Goal: Task Accomplishment & Management: Manage account settings

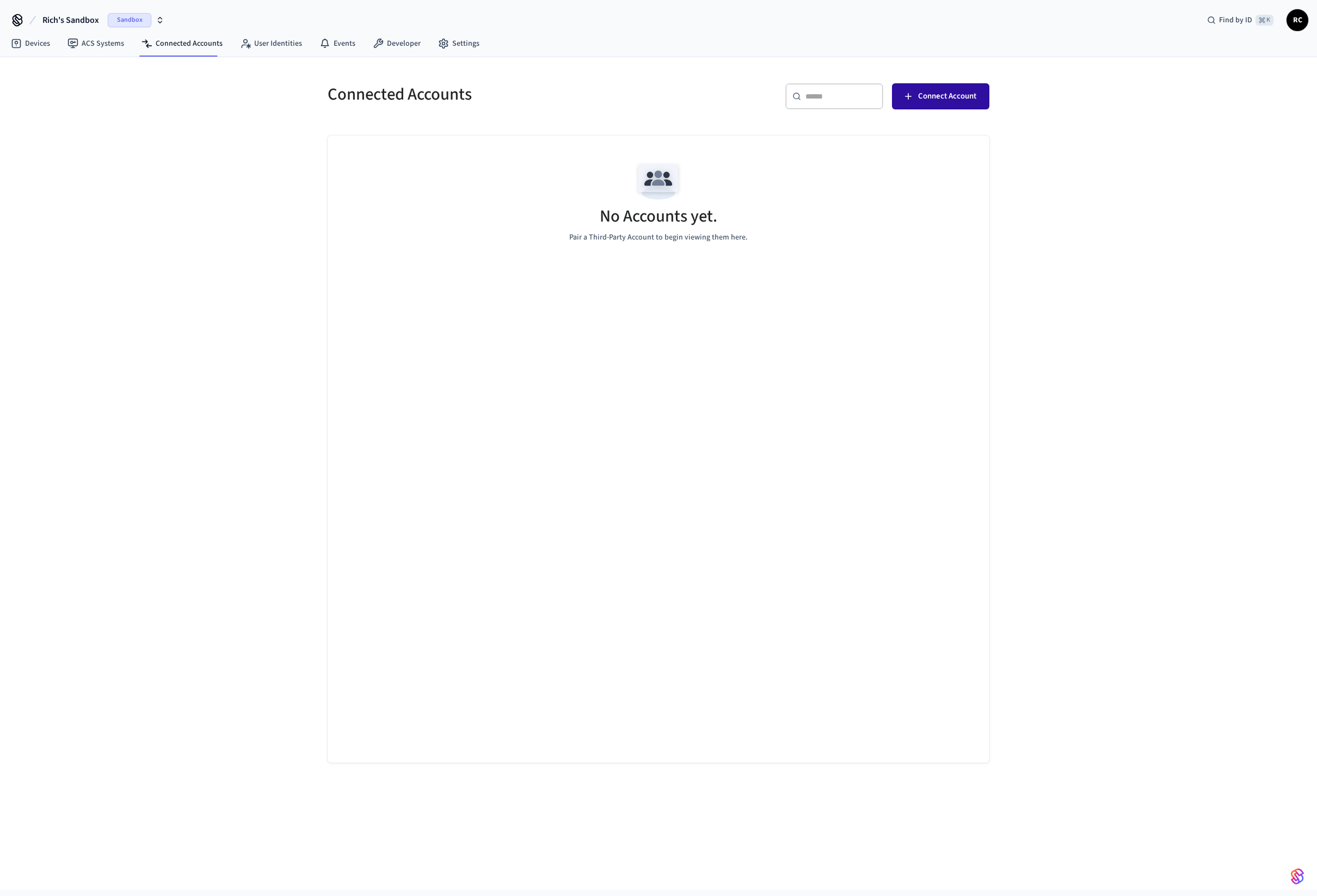
click at [965, 96] on span "Connect Account" at bounding box center [947, 96] width 59 height 14
click at [936, 99] on span "Connect Account" at bounding box center [947, 96] width 59 height 14
click at [162, 16] on icon "button" at bounding box center [160, 20] width 9 height 9
click at [77, 92] on div "Yale Production" at bounding box center [88, 91] width 149 height 14
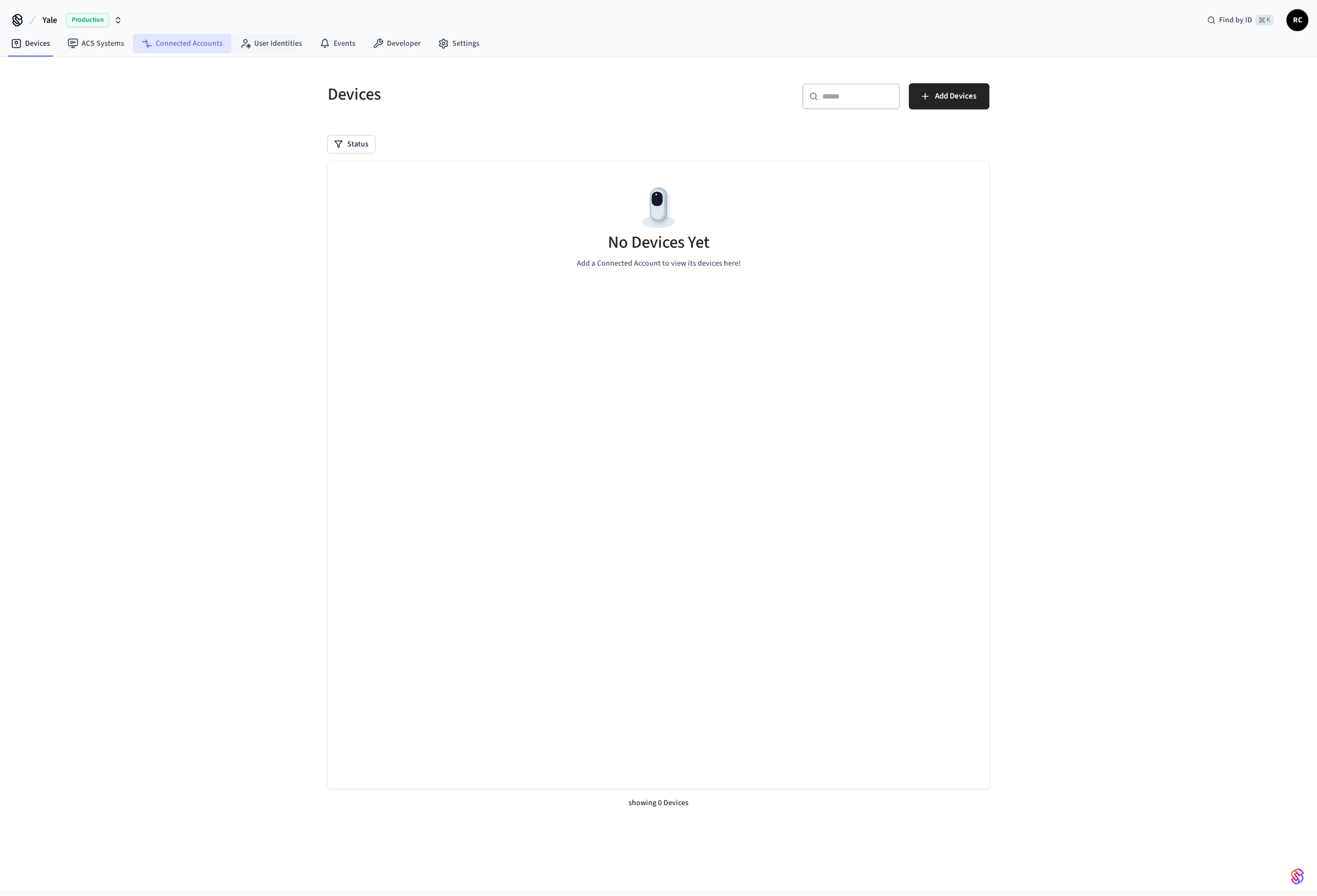
click at [199, 46] on link "Connected Accounts" at bounding box center [182, 43] width 99 height 20
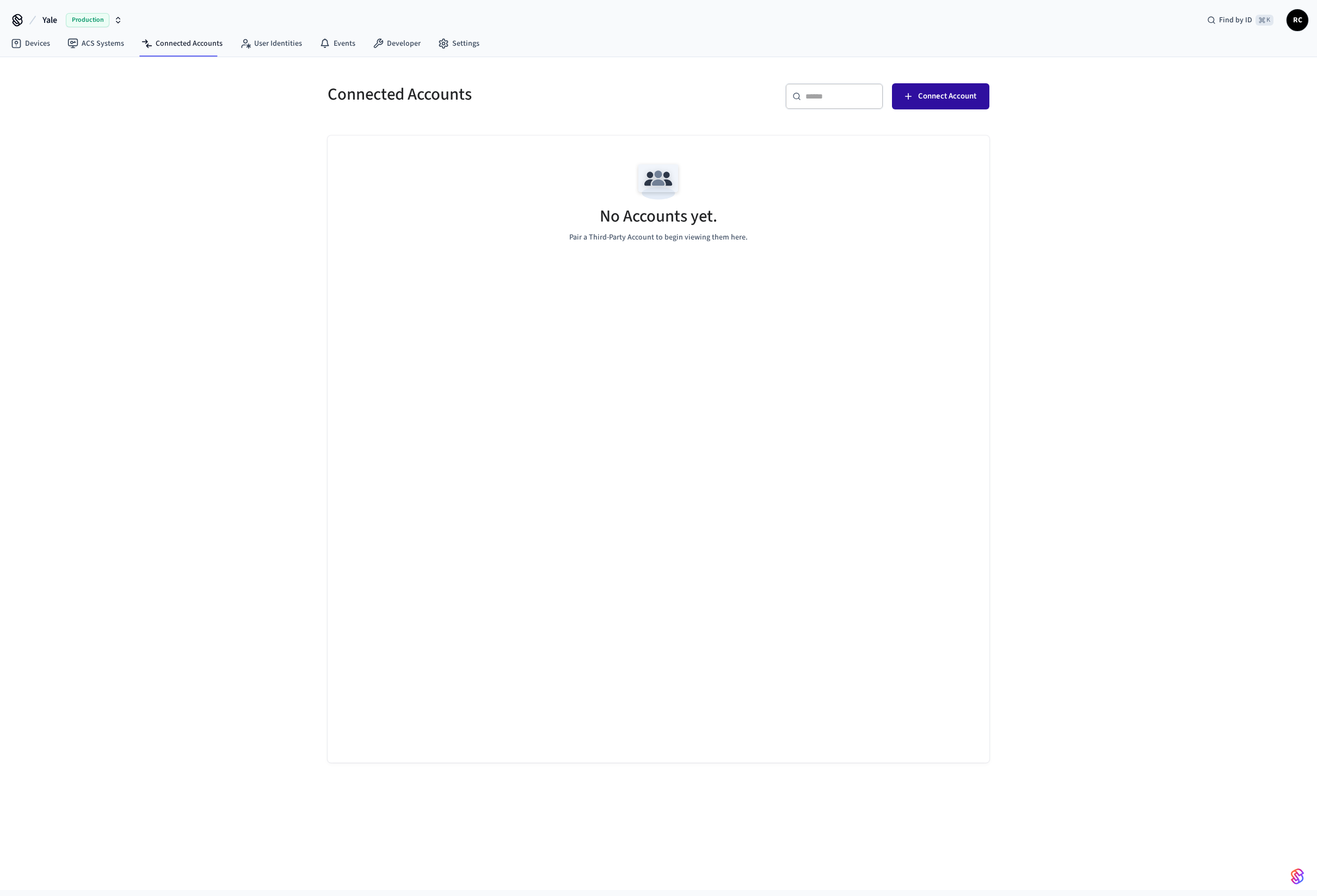
click at [966, 98] on span "Connect Account" at bounding box center [947, 96] width 59 height 14
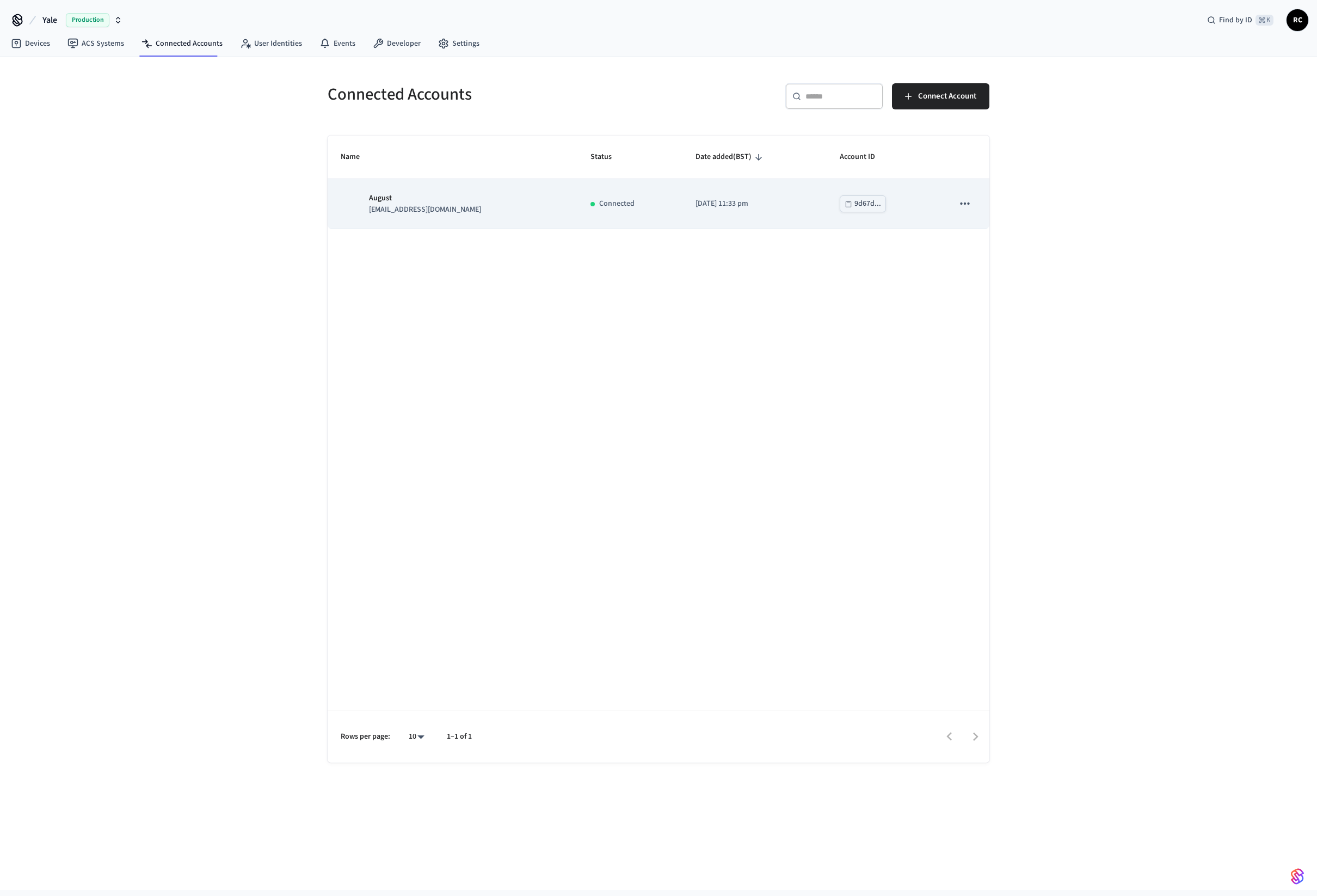
click at [418, 206] on p "ale_sealant_1u@icloud.com" at bounding box center [425, 210] width 112 height 11
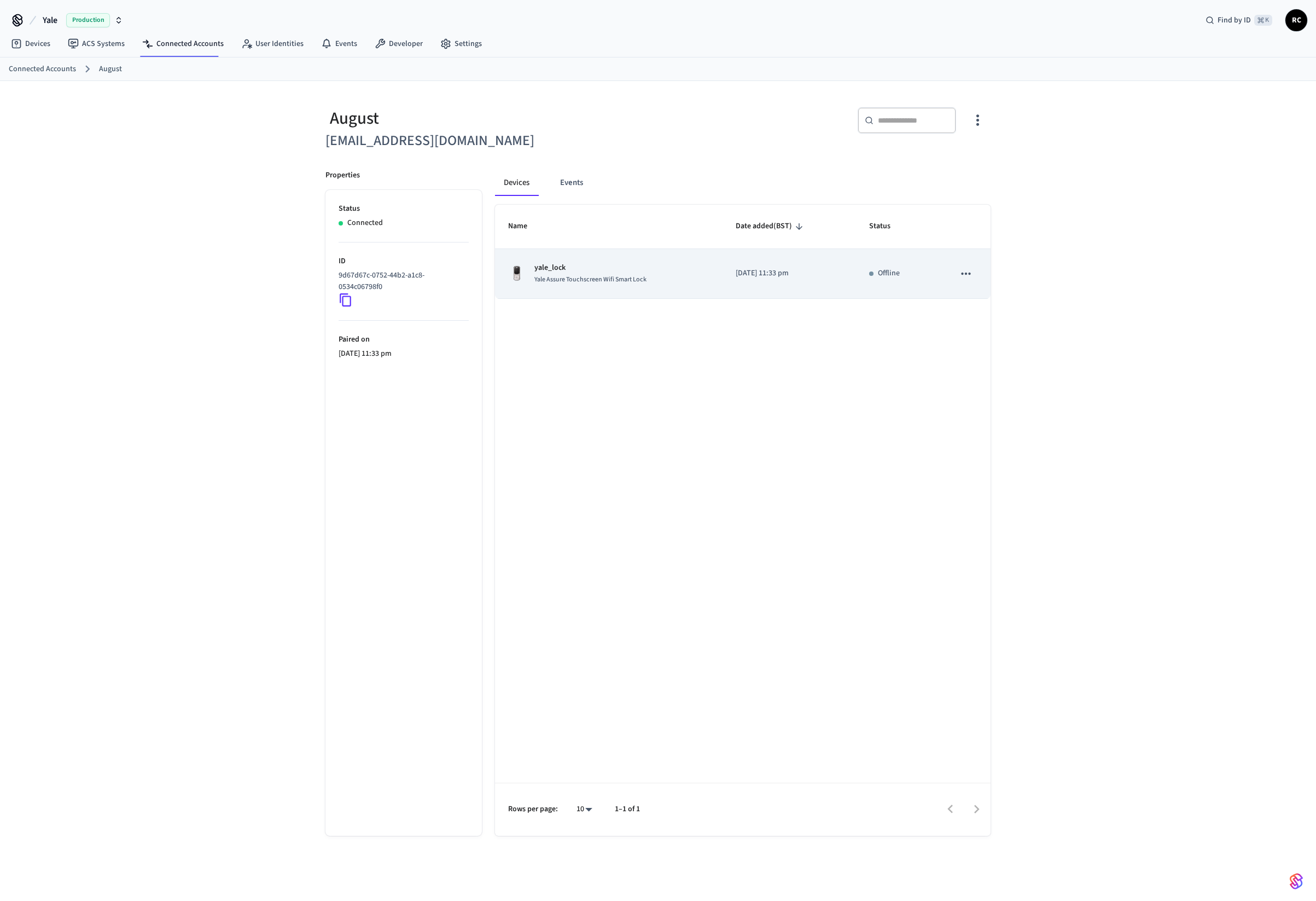
click at [586, 264] on p "yale_lock" at bounding box center [590, 268] width 112 height 11
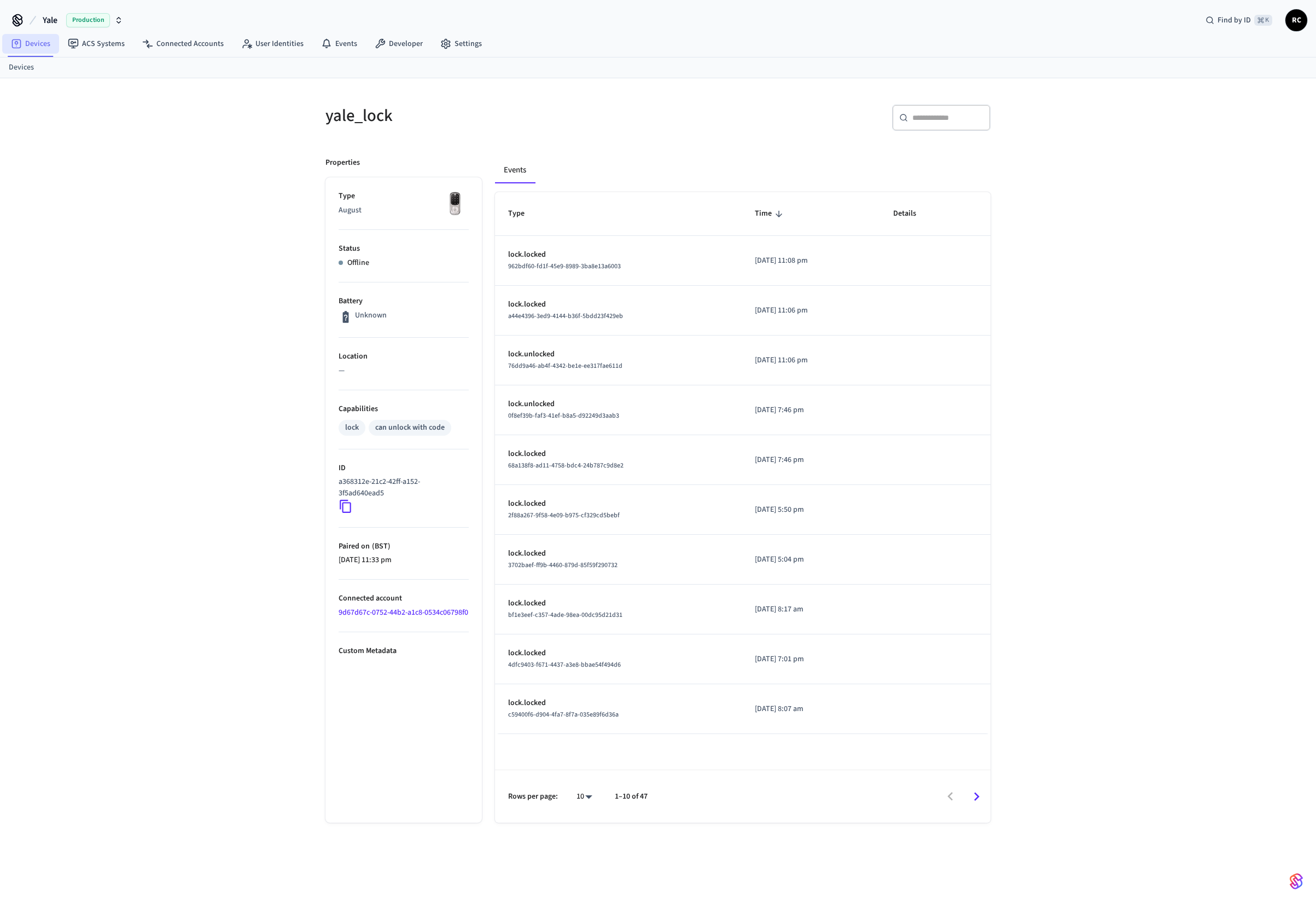
click at [9, 40] on link "Devices" at bounding box center [30, 44] width 57 height 20
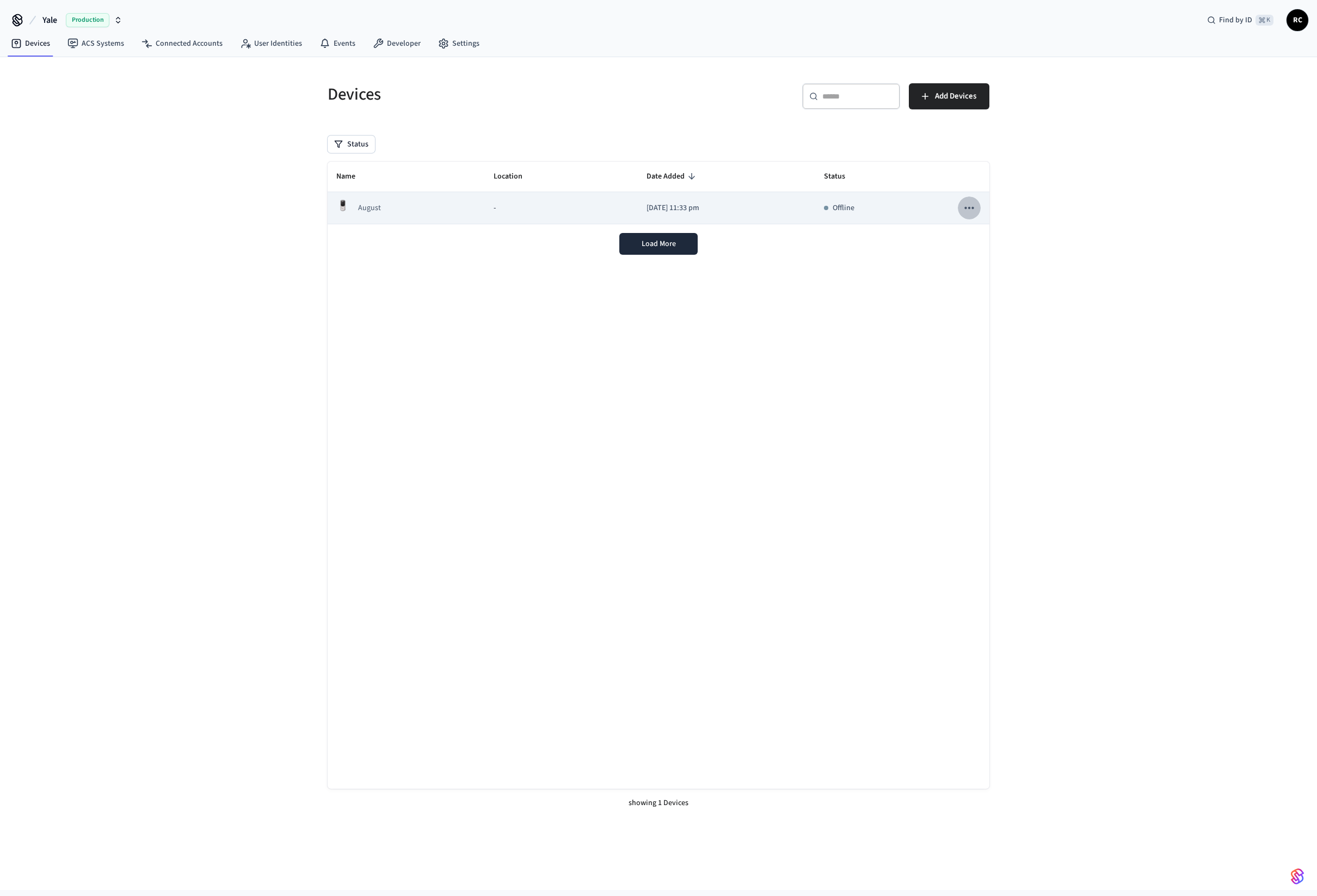
click at [967, 209] on icon "sticky table" at bounding box center [969, 208] width 14 height 14
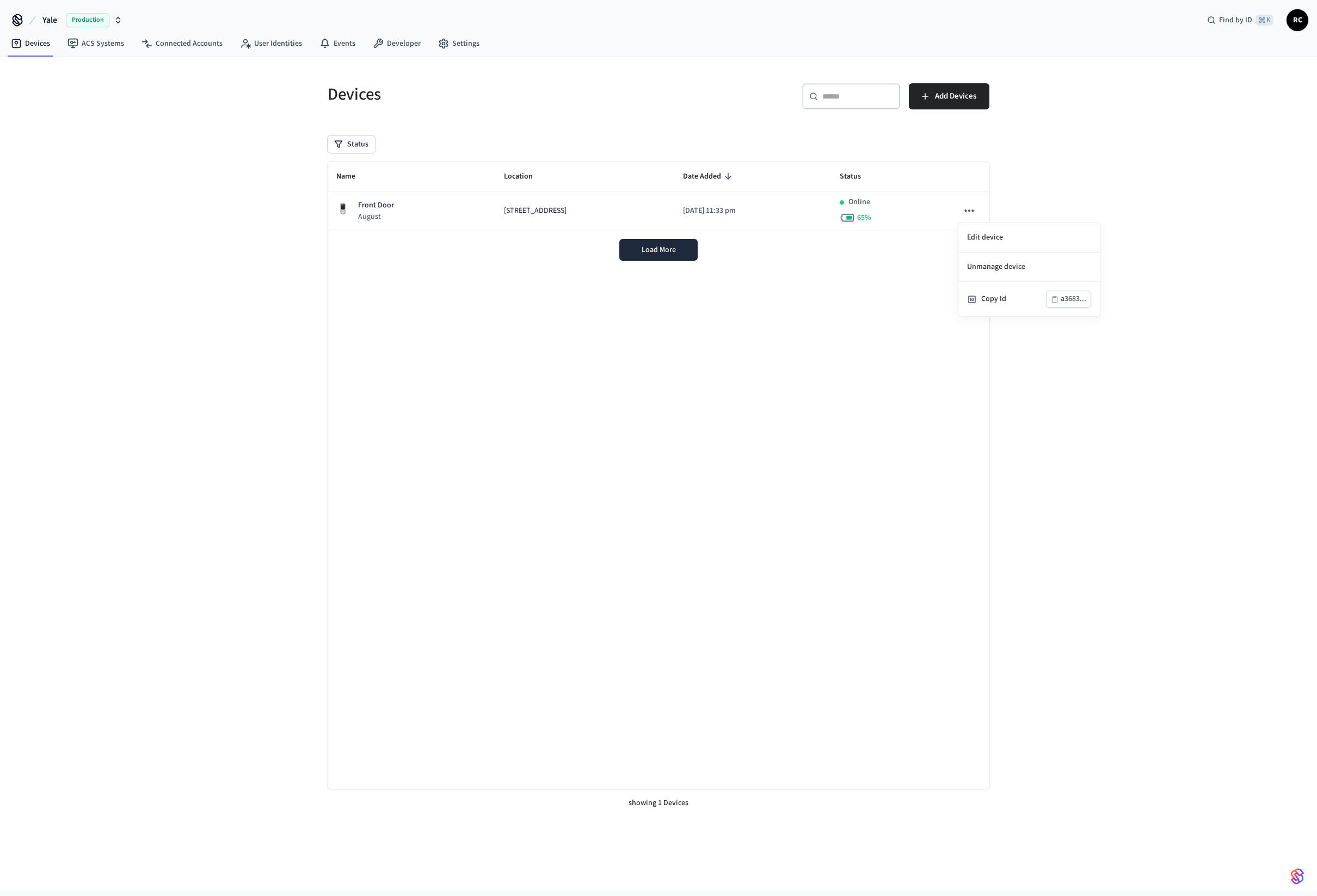
click at [415, 208] on div at bounding box center [658, 448] width 1317 height 896
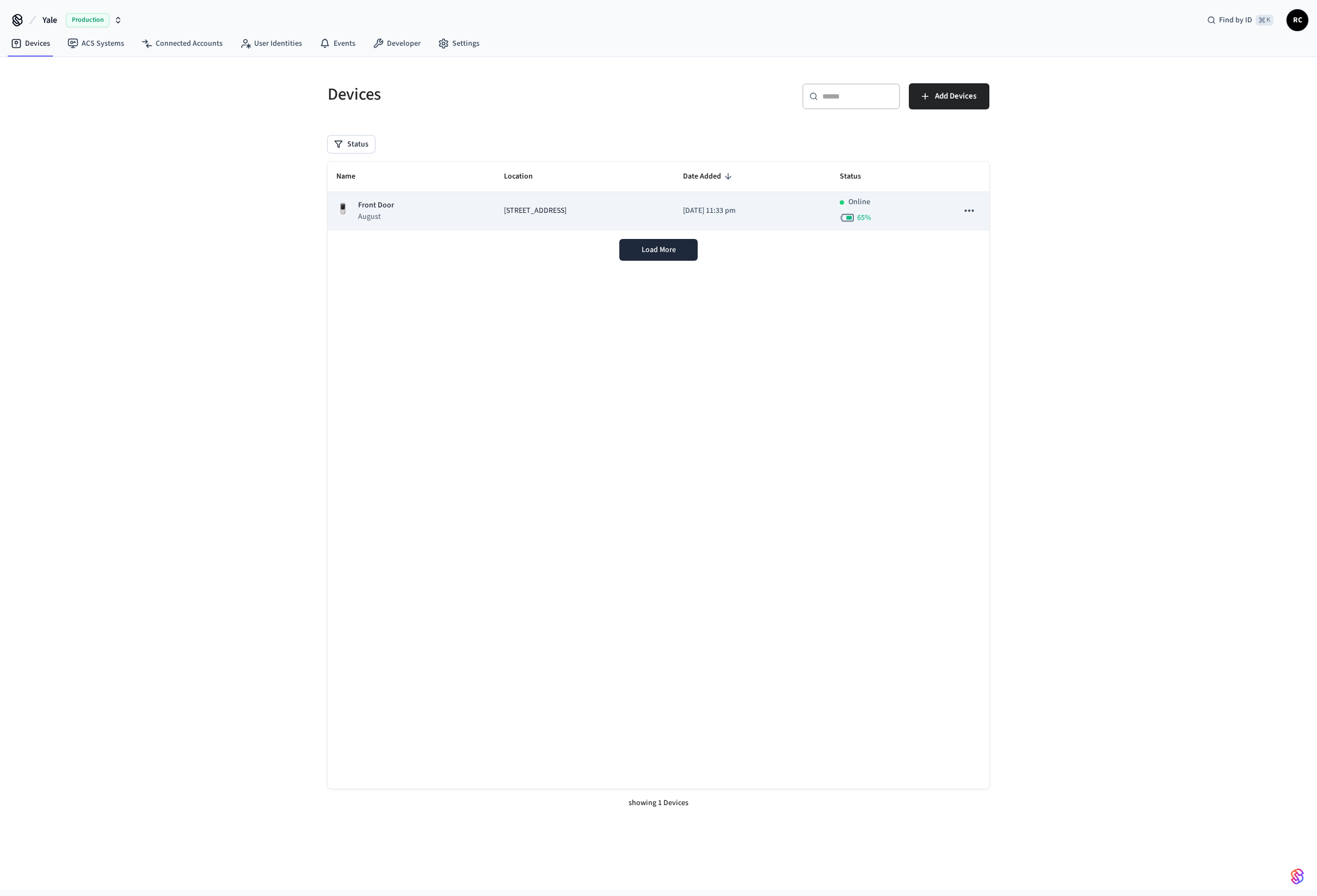
click at [610, 208] on div "[STREET_ADDRESS]" at bounding box center [585, 211] width 161 height 11
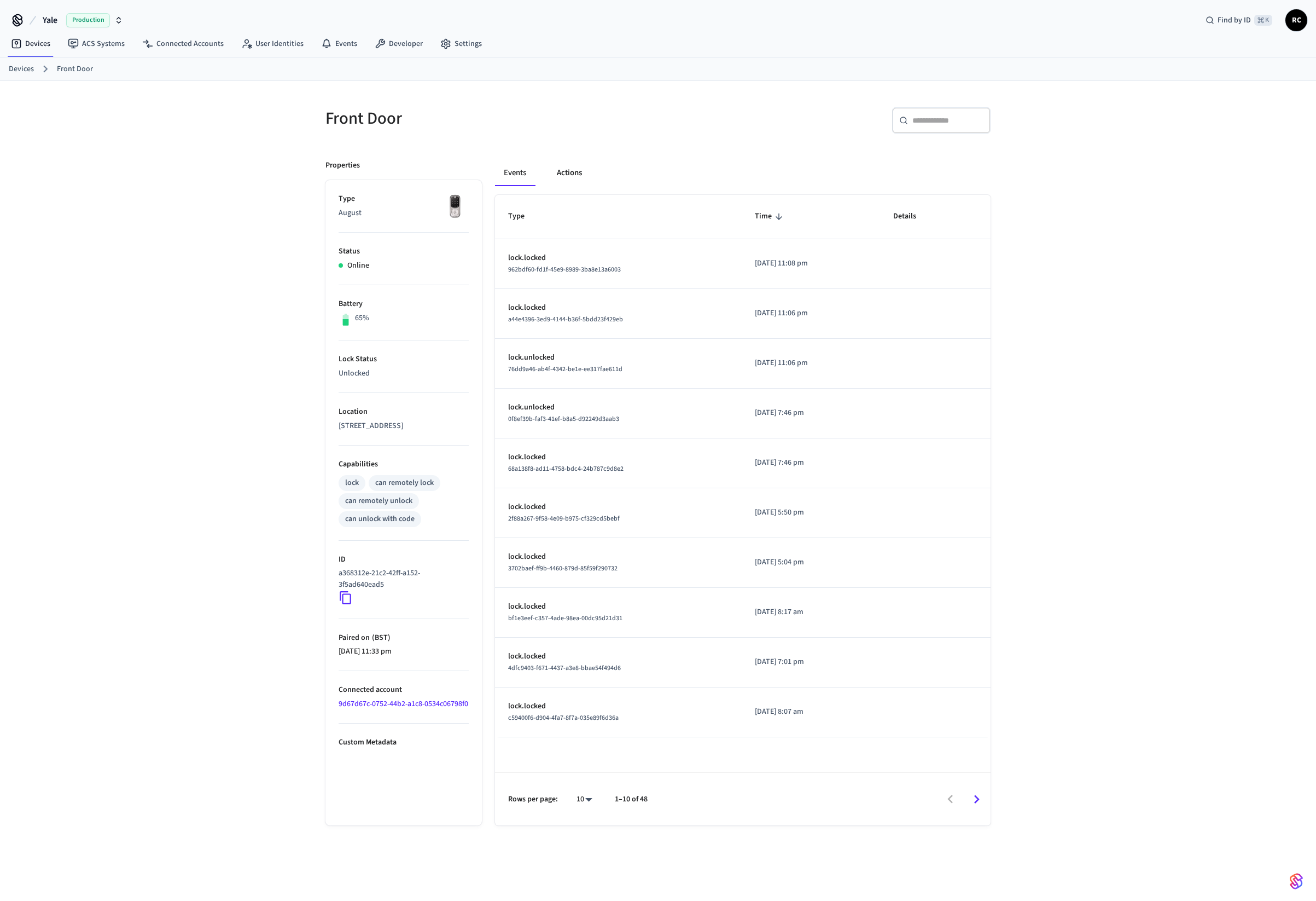
click at [570, 172] on button "Actions" at bounding box center [569, 173] width 42 height 27
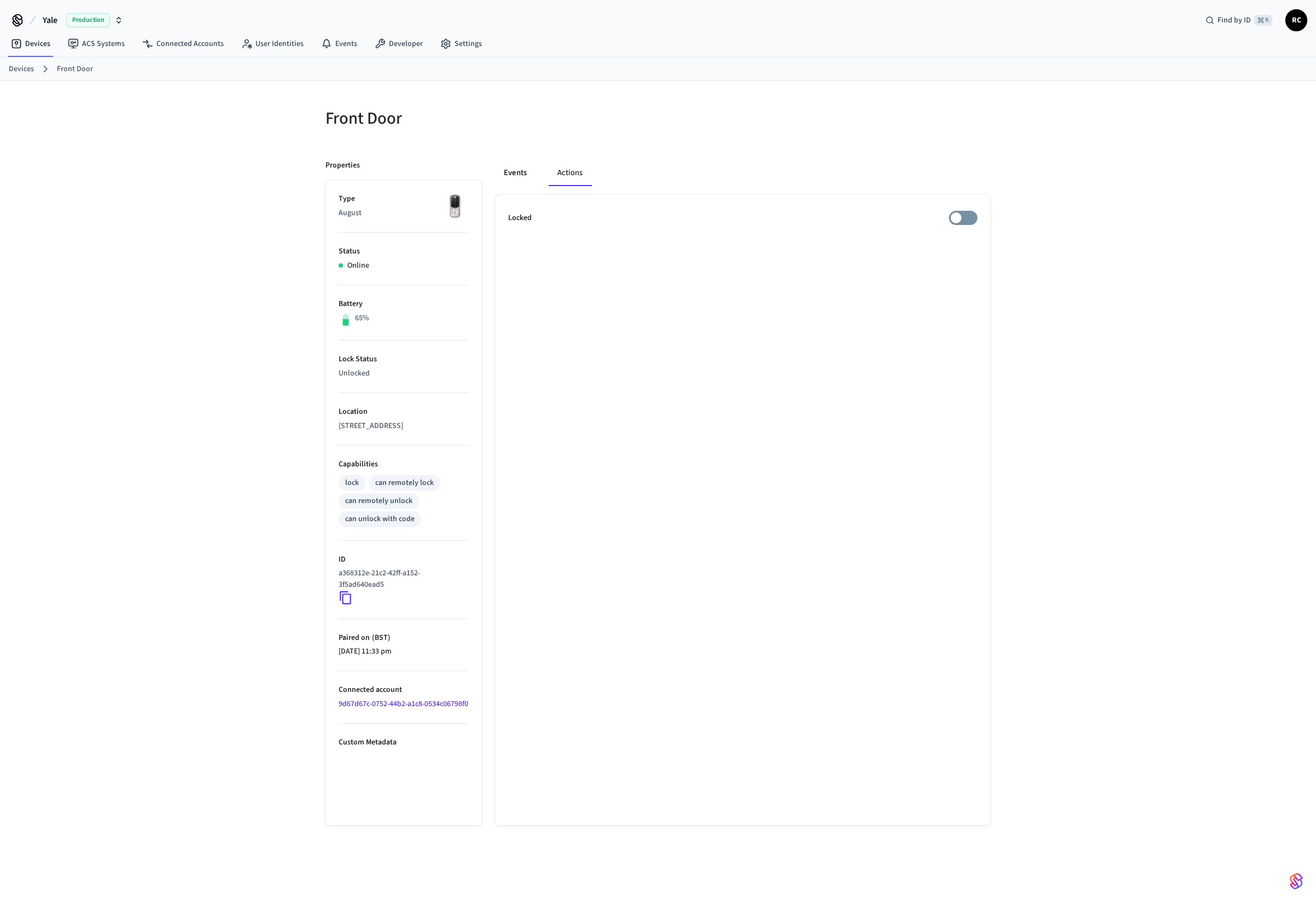
click at [514, 171] on button "Events" at bounding box center [515, 173] width 40 height 27
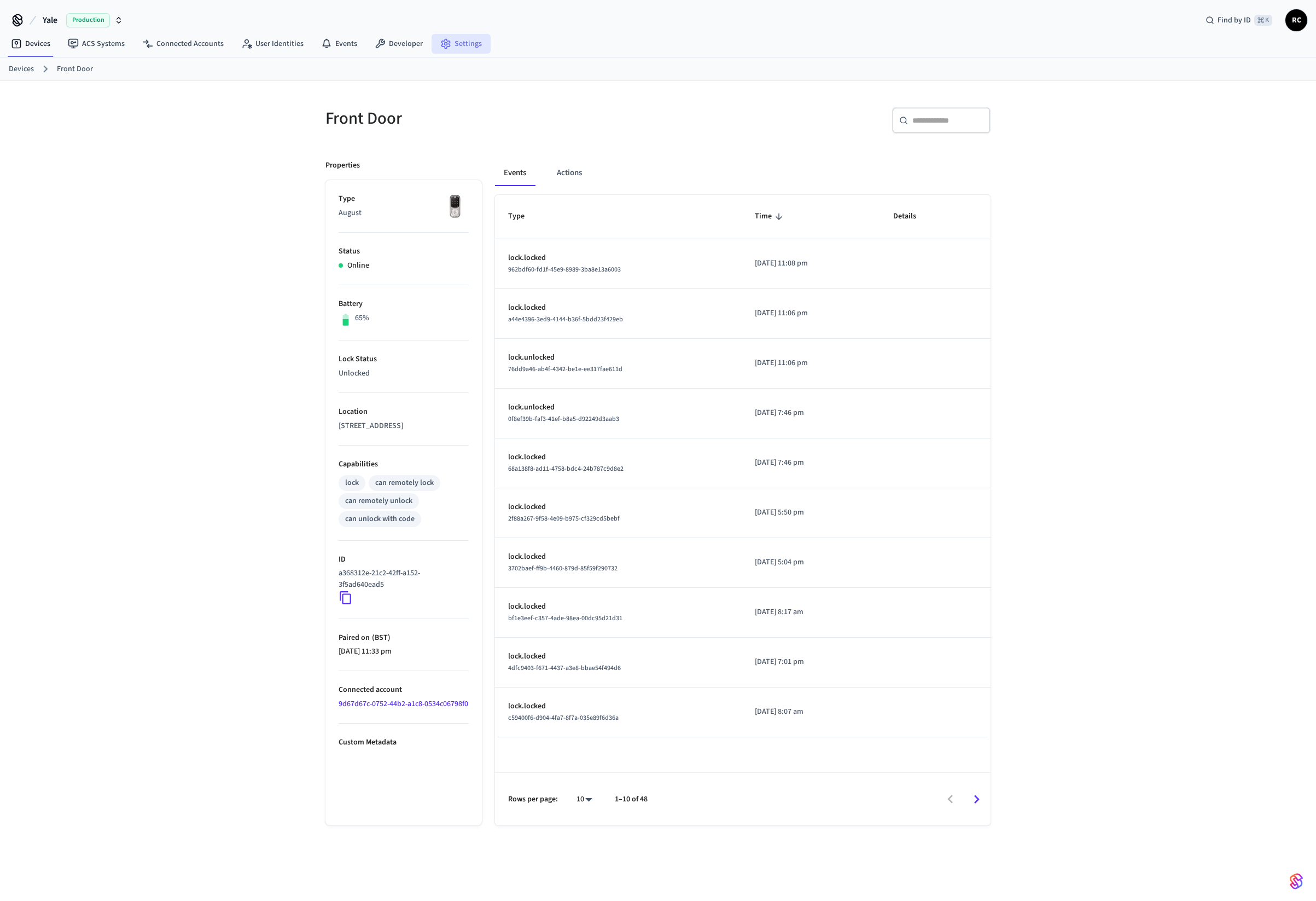
click at [462, 44] on link "Settings" at bounding box center [460, 44] width 59 height 20
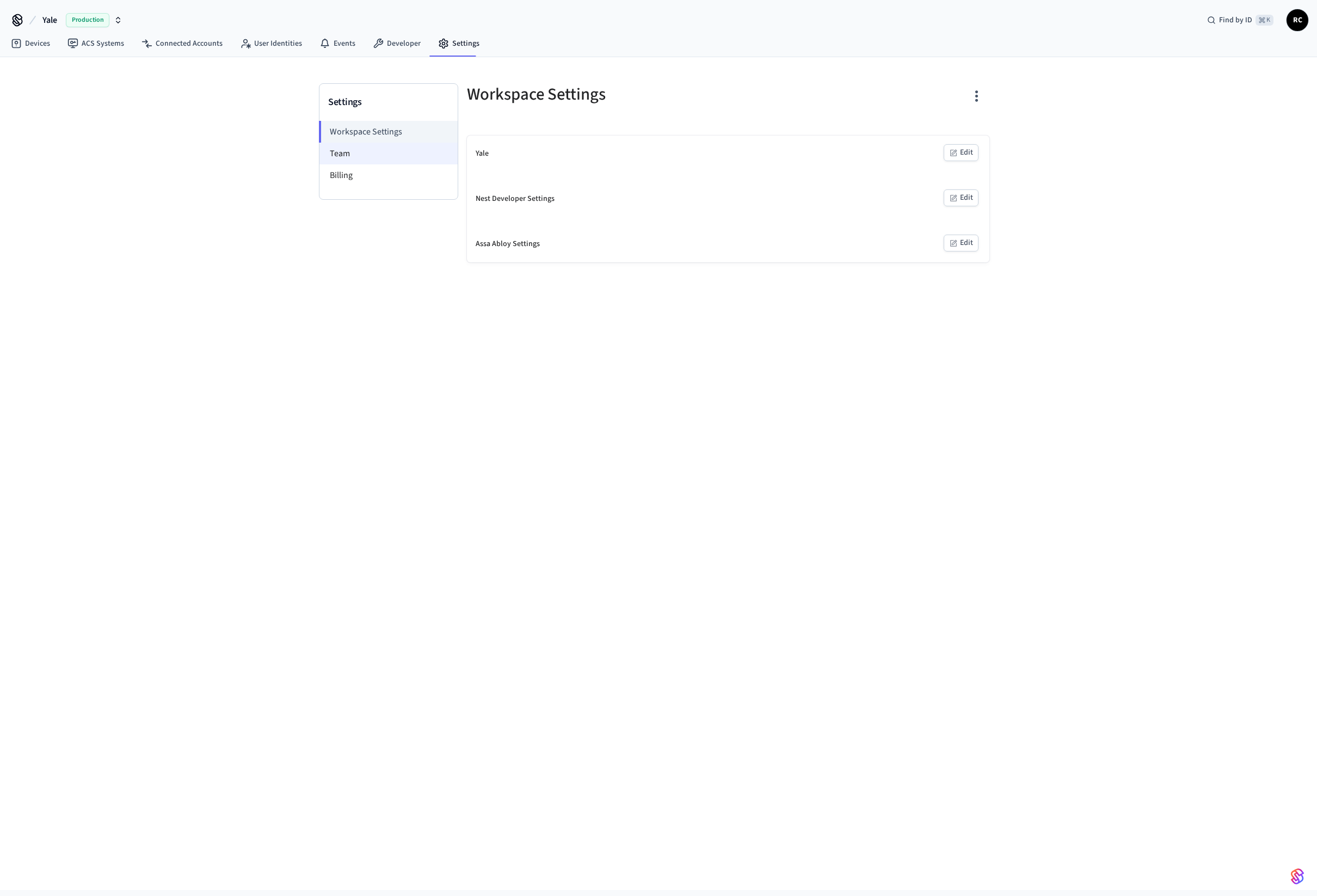
click at [364, 155] on li "Team" at bounding box center [389, 154] width 138 height 22
click at [371, 132] on li "Workspace Settings" at bounding box center [389, 132] width 138 height 22
click at [36, 43] on link "Devices" at bounding box center [30, 43] width 57 height 20
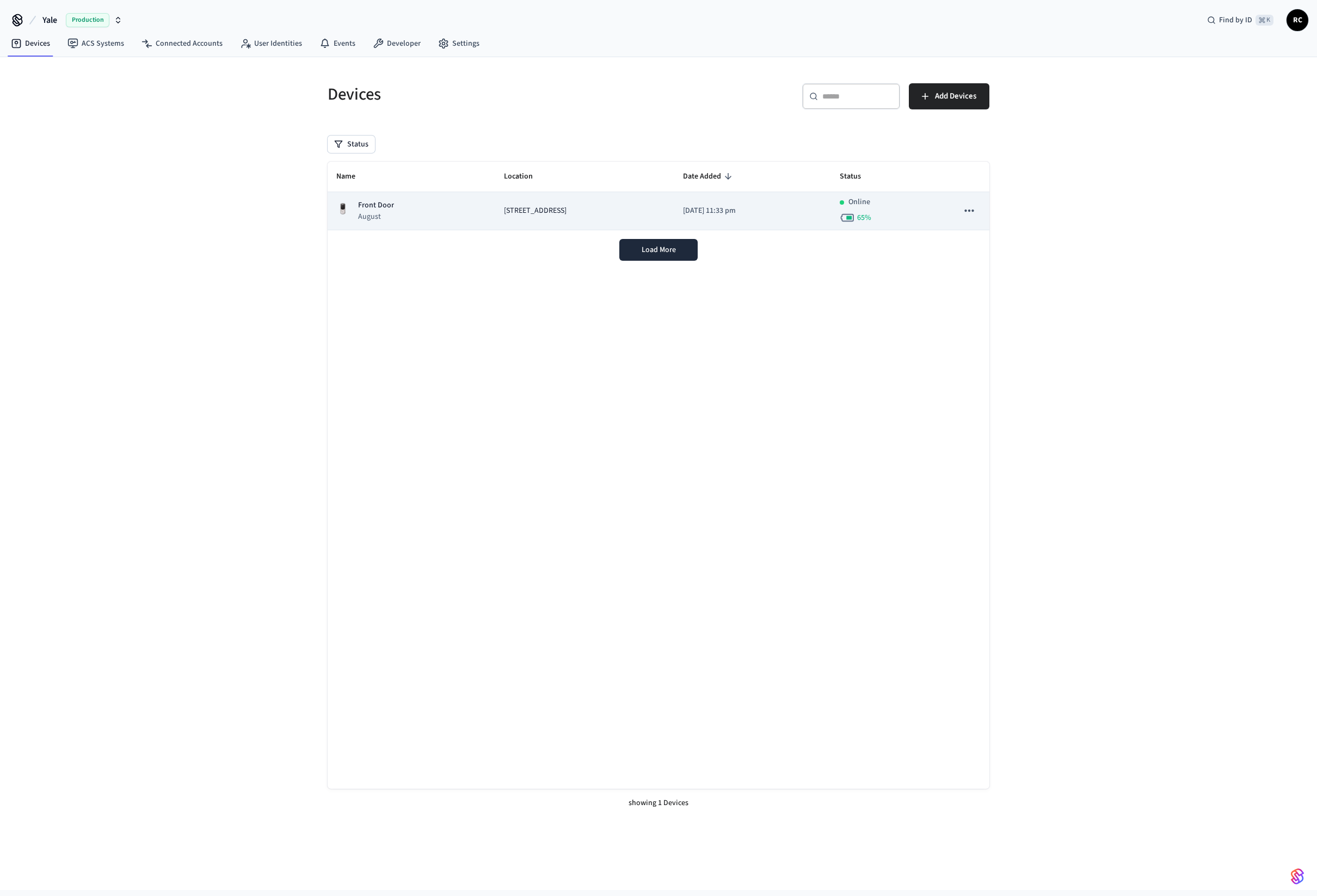
click at [880, 210] on div "Online 65 %" at bounding box center [890, 211] width 101 height 29
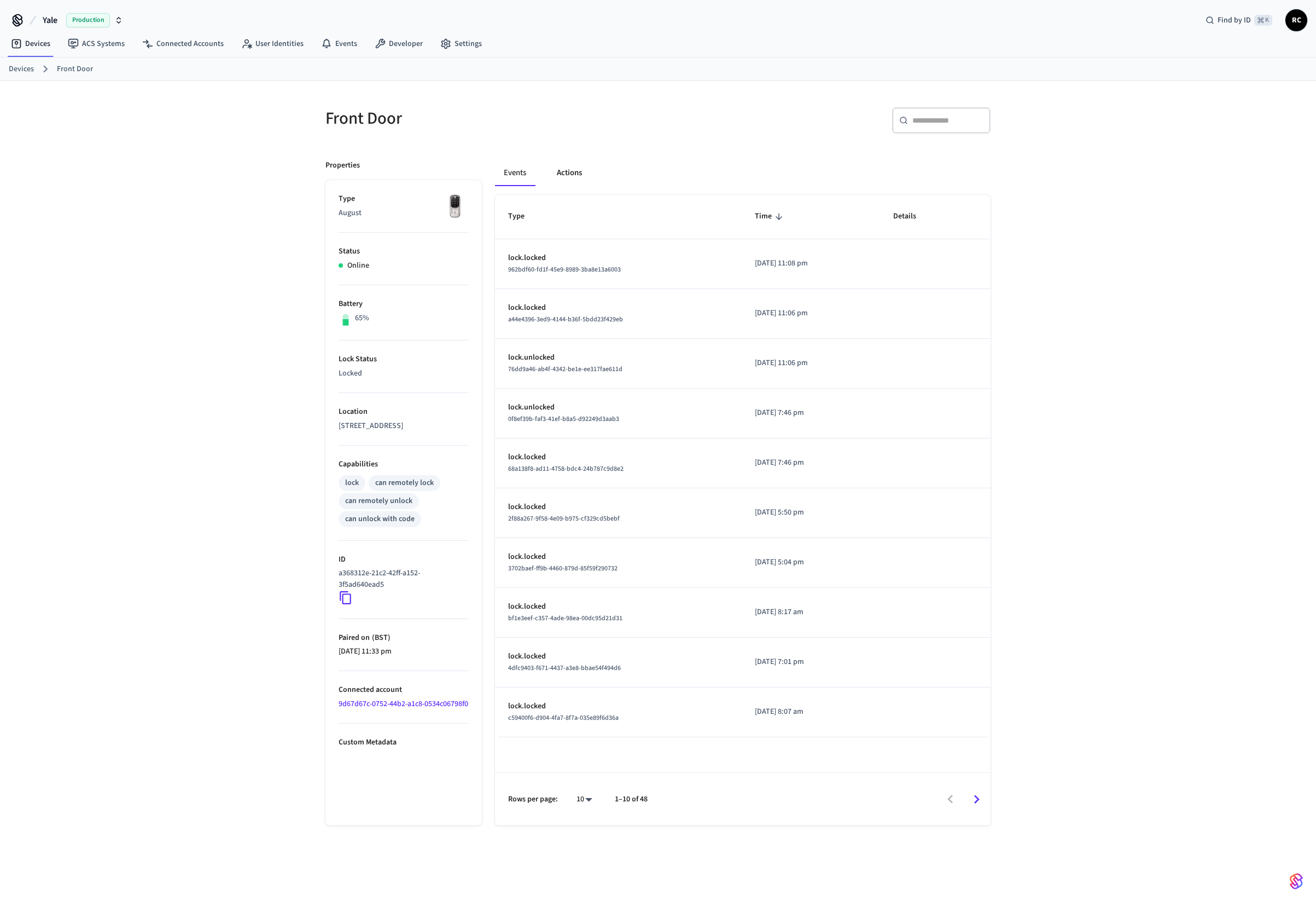
click at [574, 177] on button "Actions" at bounding box center [569, 173] width 42 height 27
click at [570, 170] on button "Actions" at bounding box center [569, 173] width 42 height 27
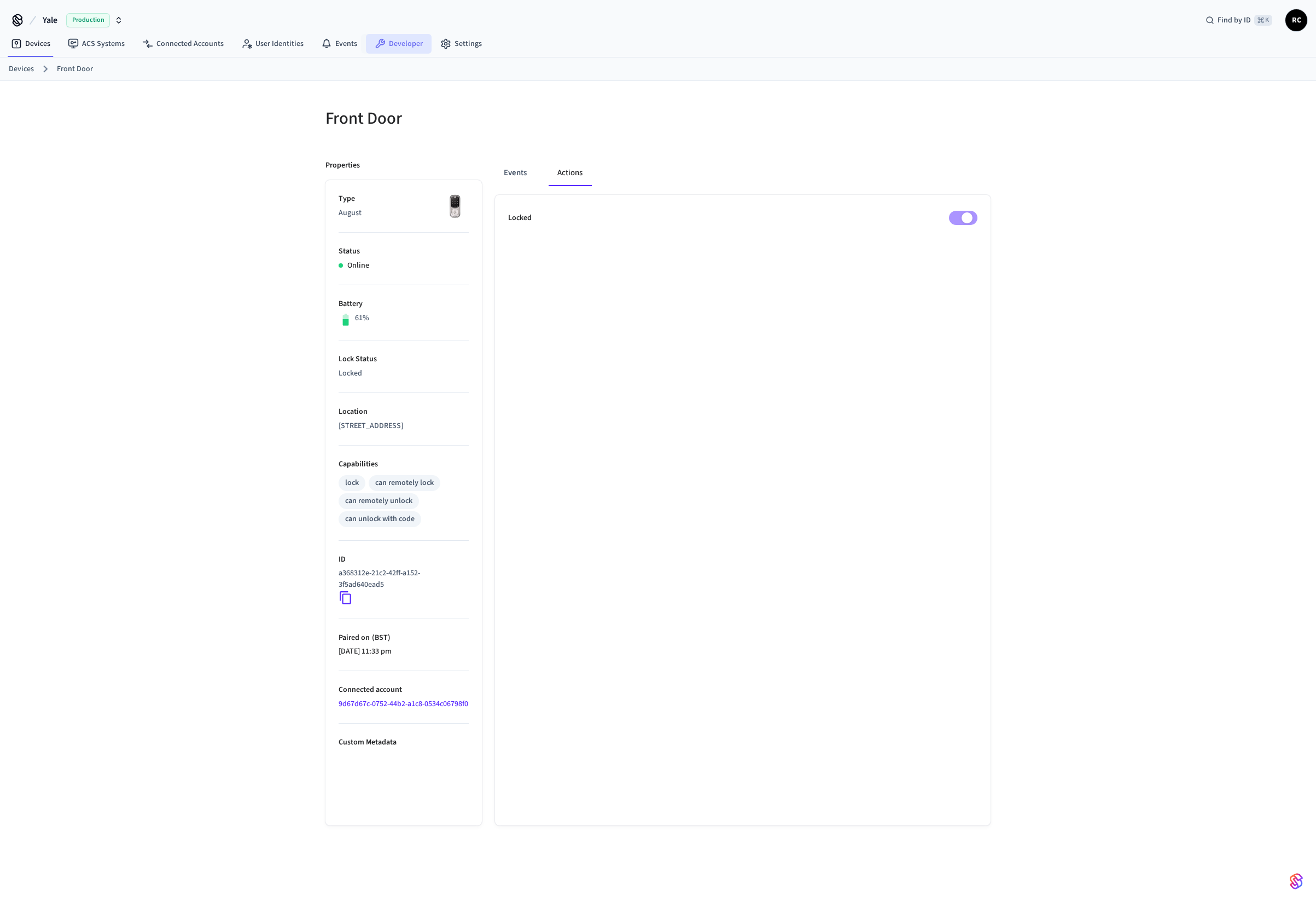
click at [397, 51] on link "Developer" at bounding box center [399, 44] width 66 height 20
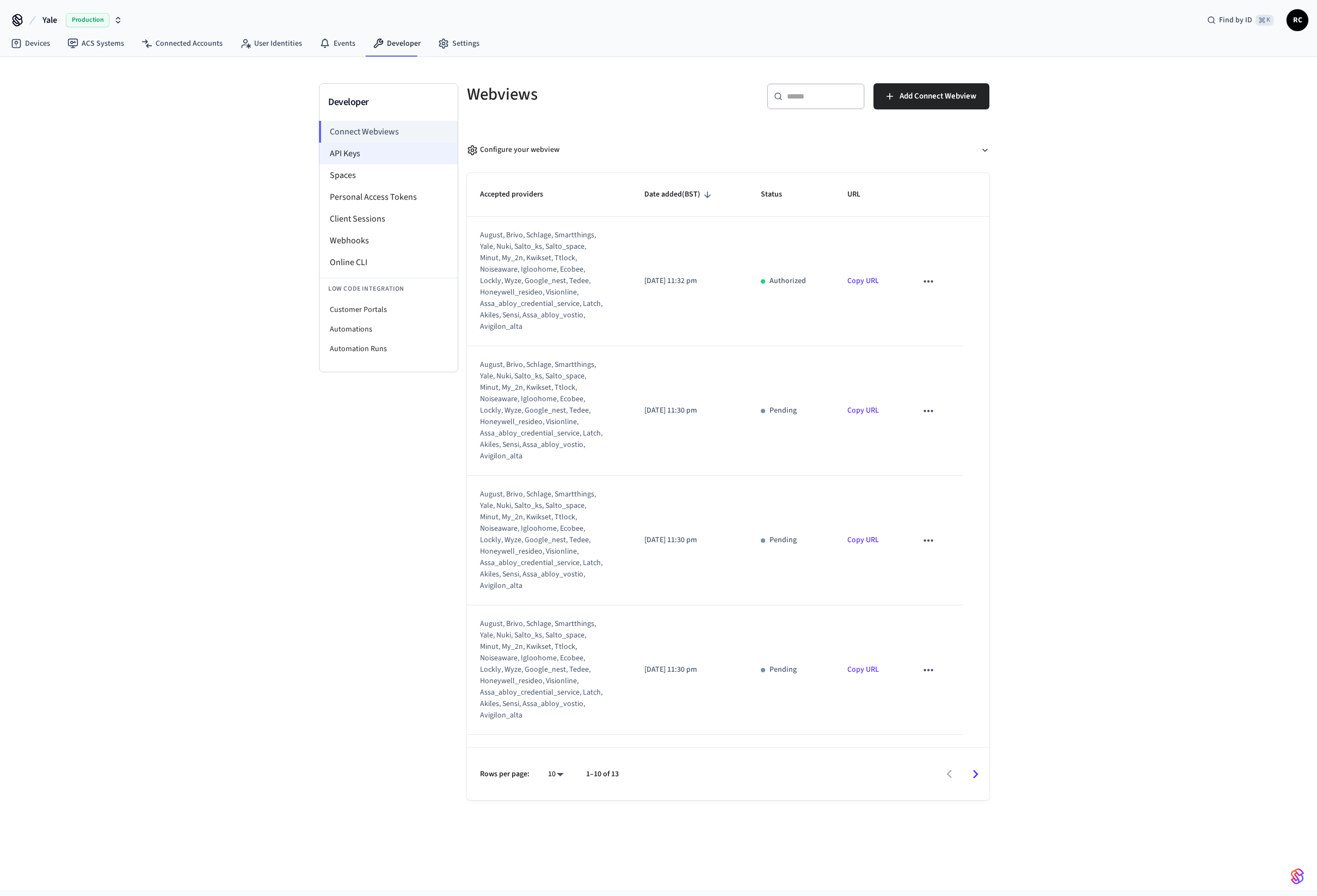
click at [354, 151] on li "API Keys" at bounding box center [389, 154] width 138 height 22
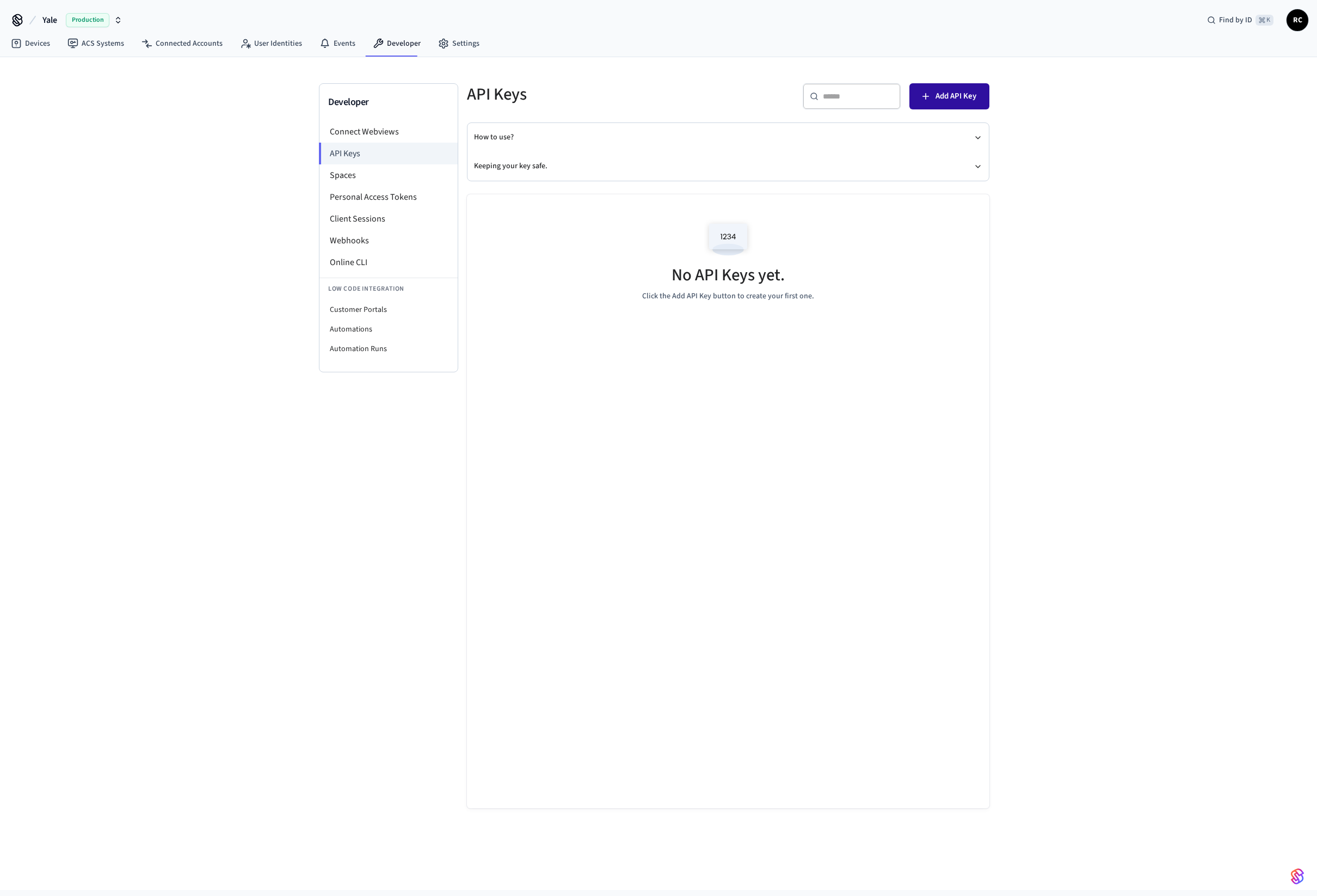
click at [975, 94] on span "Add API Key" at bounding box center [956, 96] width 41 height 14
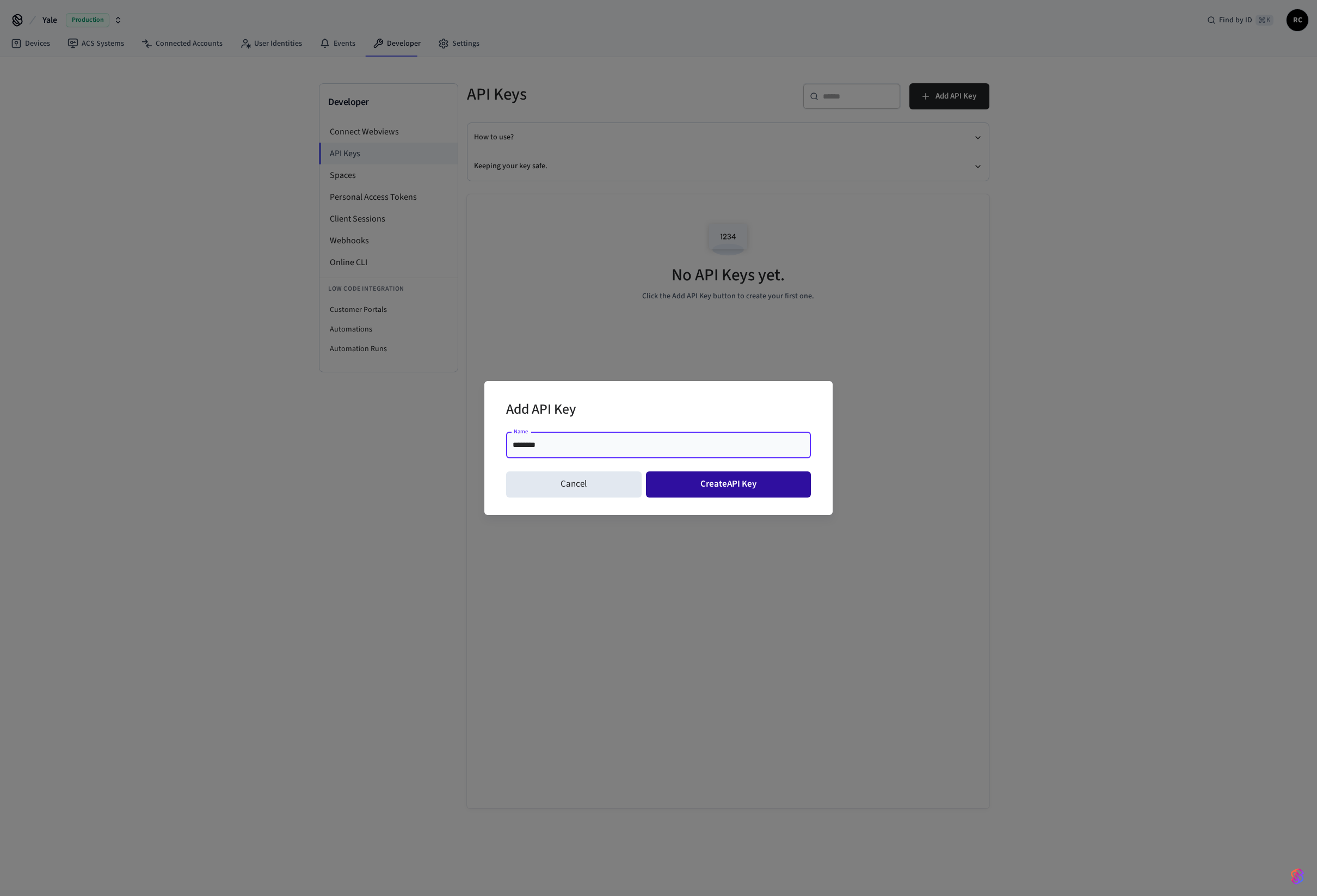
type input "********"
click at [753, 479] on button "Create API Key" at bounding box center [729, 484] width 165 height 26
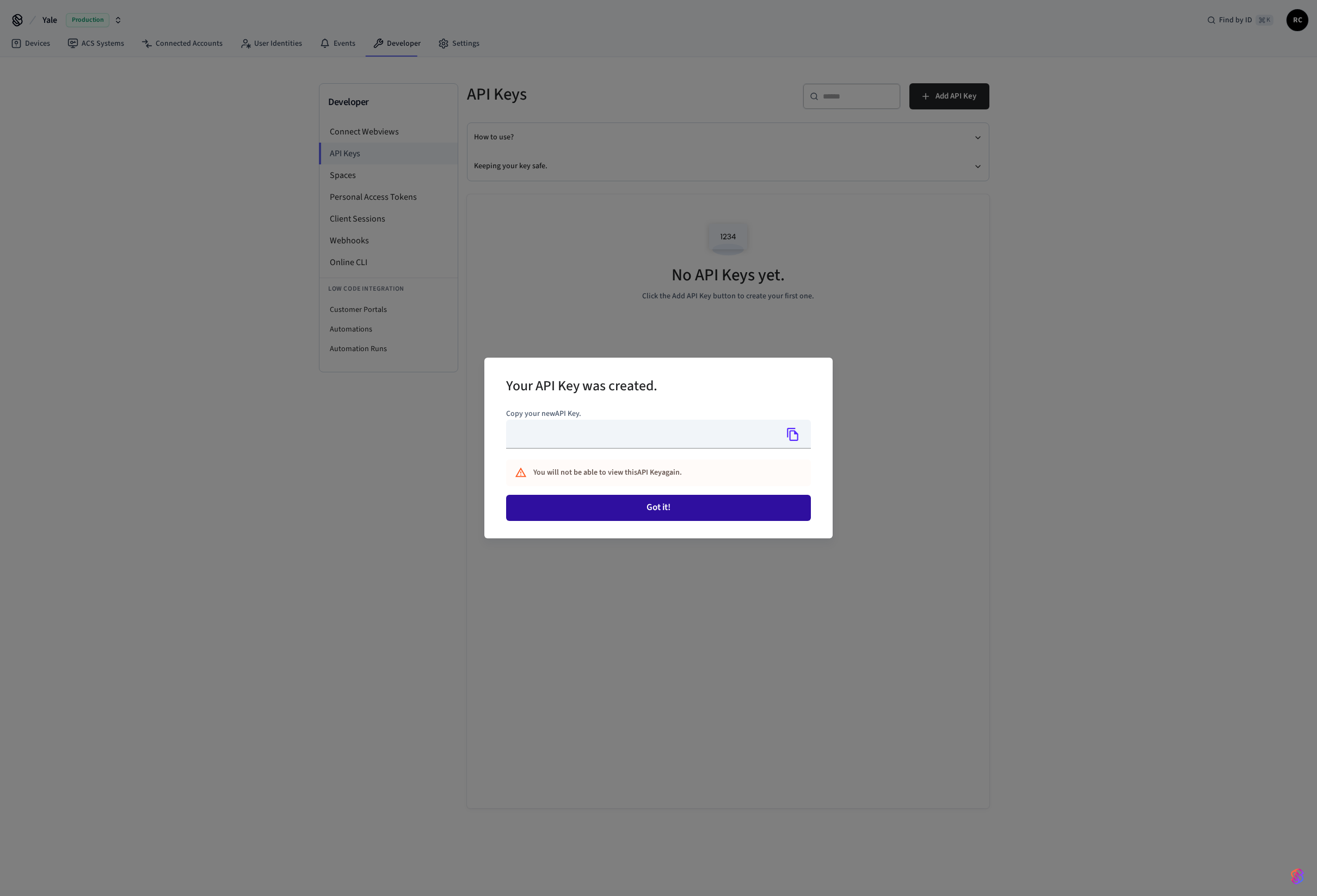
type input "**********"
click at [671, 510] on button "Got it!" at bounding box center [658, 508] width 305 height 26
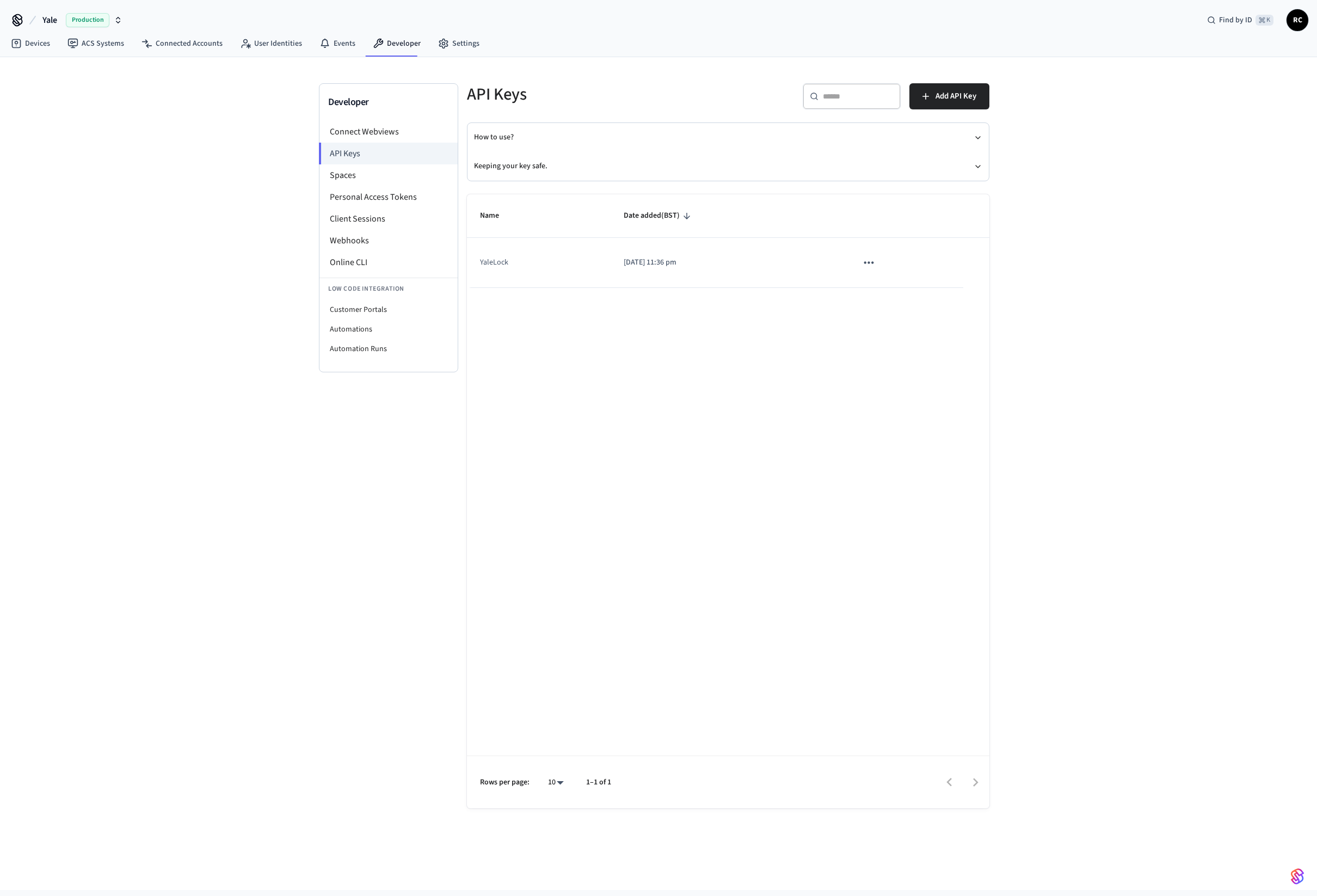
click at [874, 260] on icon "sticky table" at bounding box center [868, 262] width 14 height 14
drag, startPoint x: 675, startPoint y: 423, endPoint x: 720, endPoint y: 421, distance: 45.0
click at [678, 424] on div at bounding box center [658, 448] width 1317 height 896
click at [870, 263] on icon "sticky table" at bounding box center [868, 262] width 14 height 14
click at [902, 334] on li "Delete" at bounding box center [895, 334] width 52 height 34
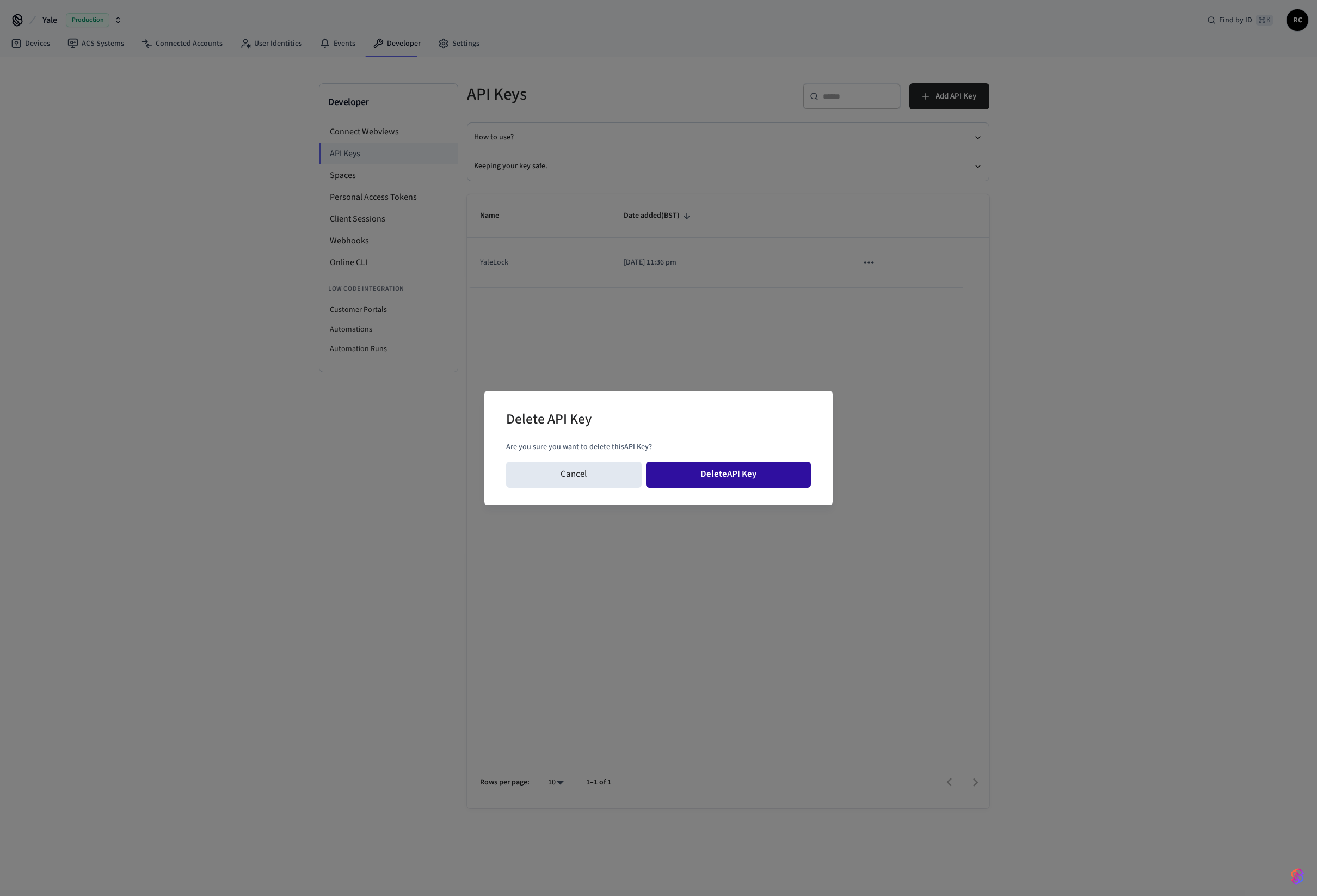
click at [744, 484] on button "Delete API Key" at bounding box center [729, 474] width 165 height 26
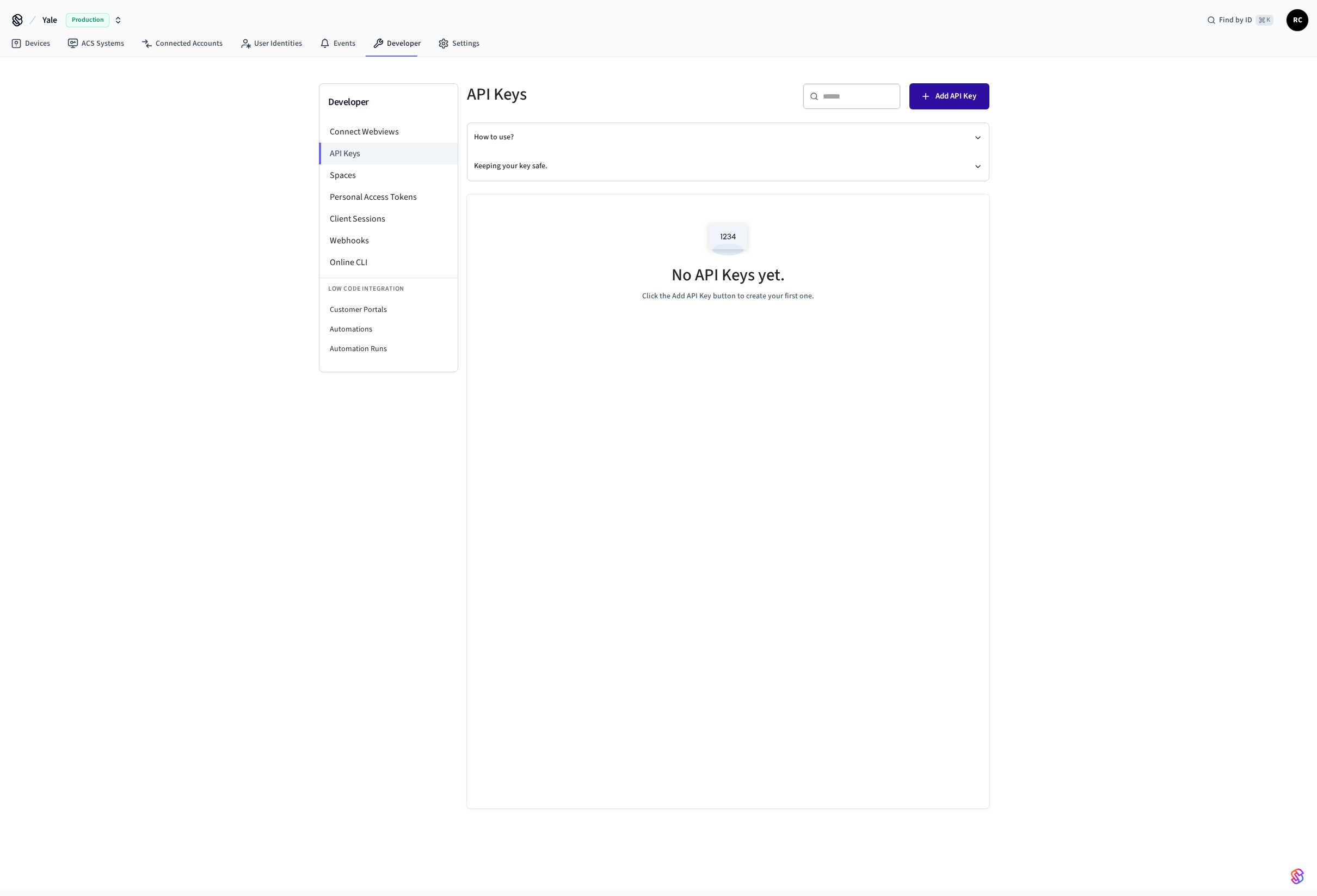
click at [943, 94] on span "Add API Key" at bounding box center [956, 96] width 41 height 14
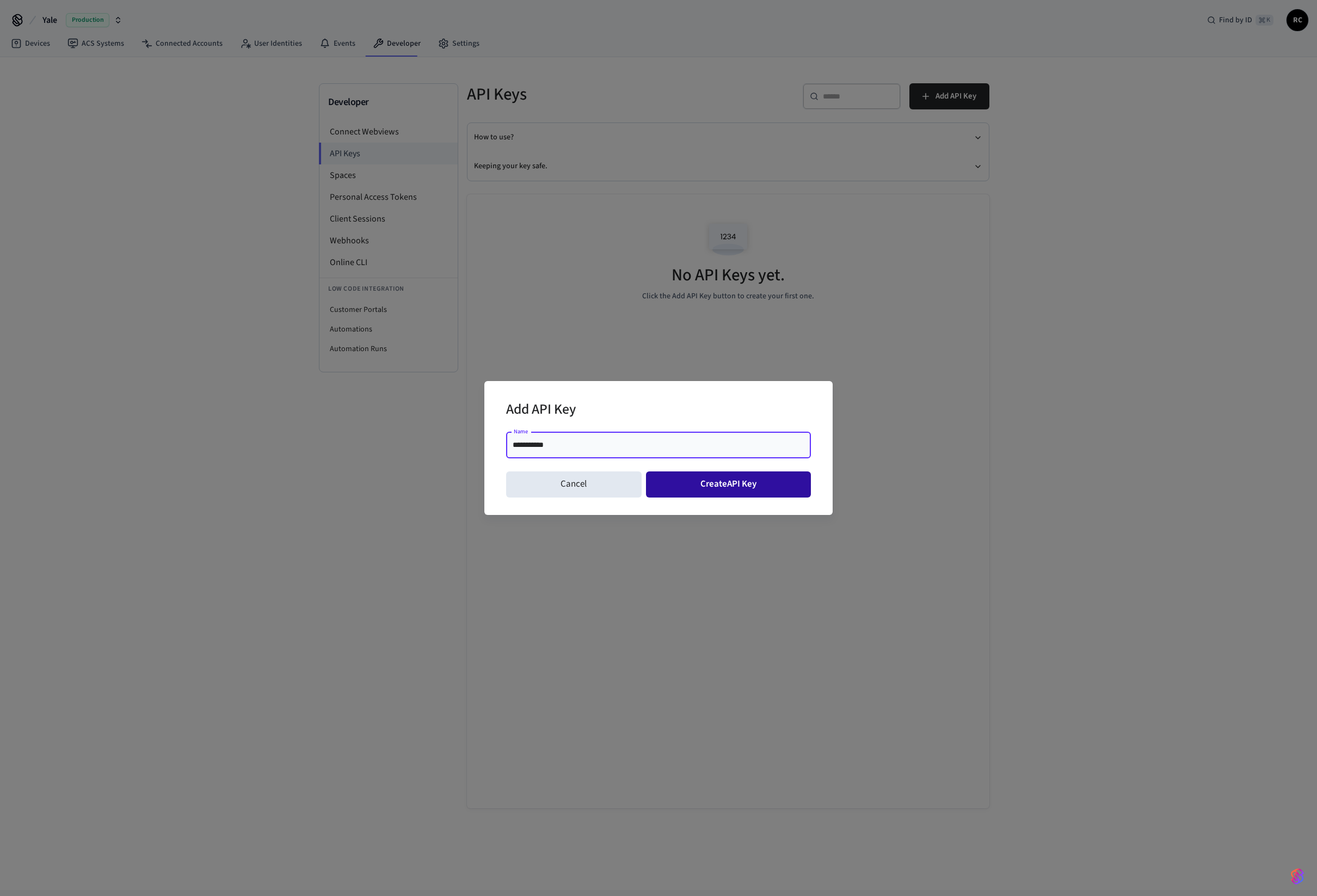
type input "**********"
click at [715, 486] on button "Create API Key" at bounding box center [729, 484] width 165 height 26
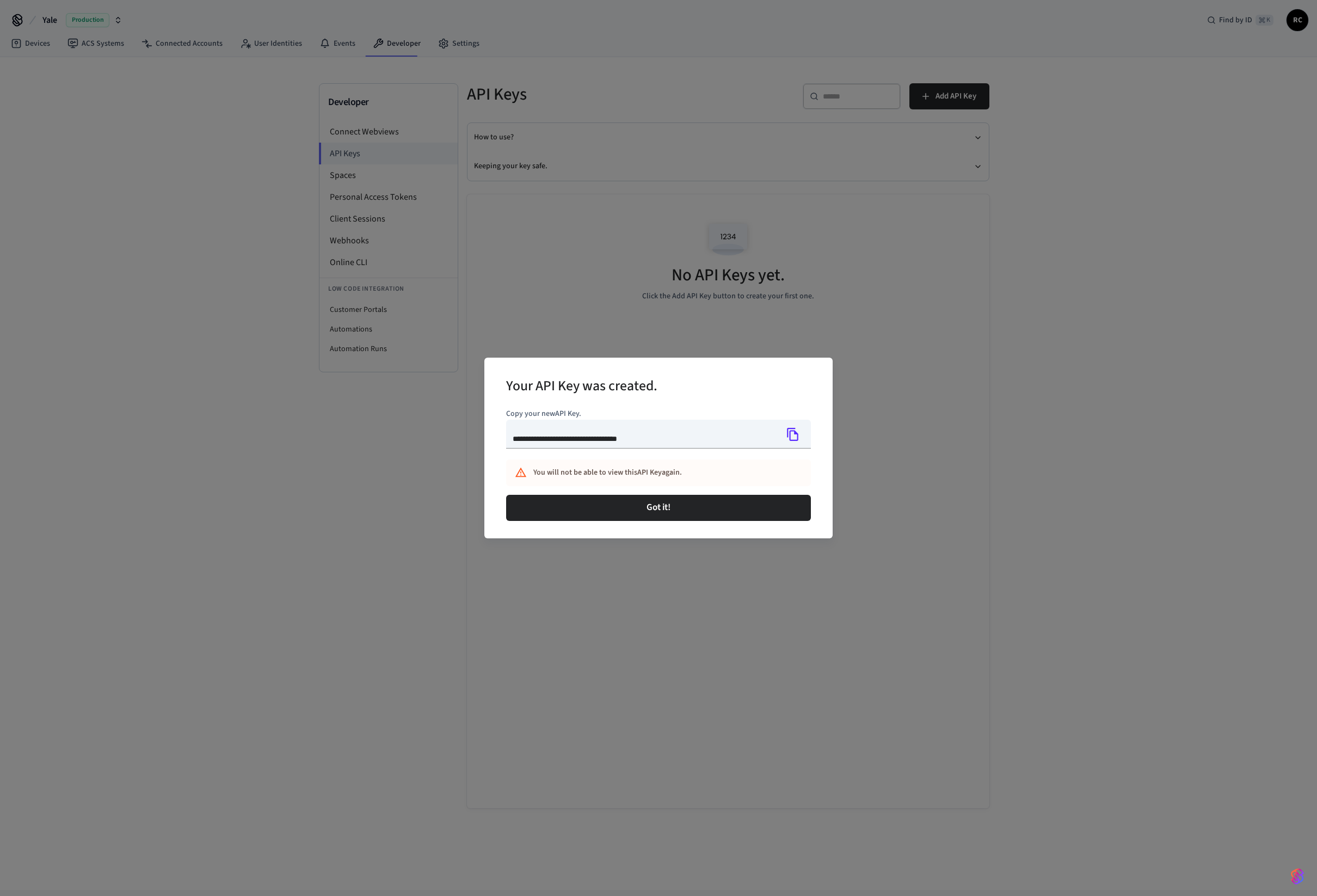
type input "**********"
click at [793, 435] on icon "Copy" at bounding box center [793, 434] width 14 height 14
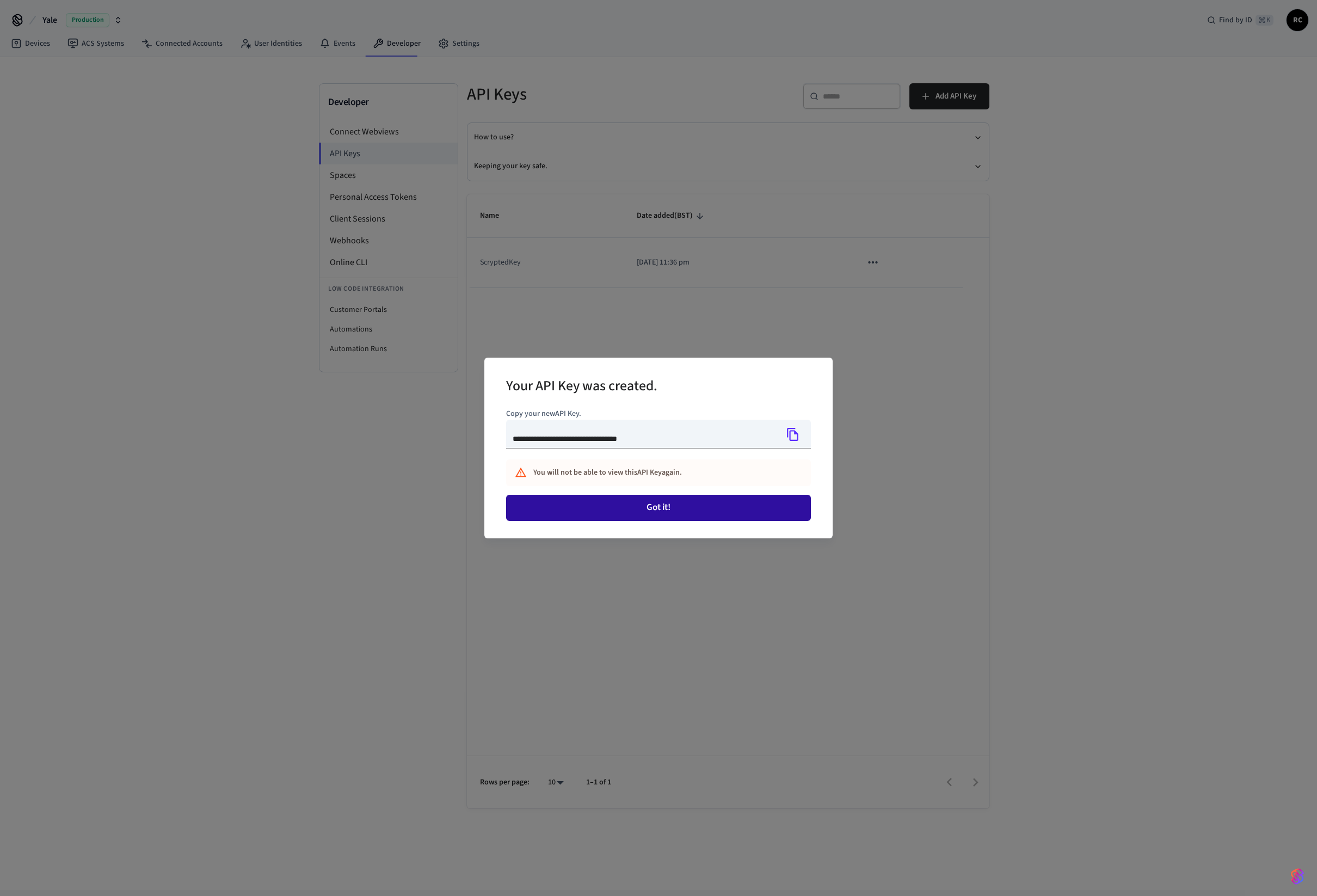
click at [641, 512] on button "Got it!" at bounding box center [658, 508] width 305 height 26
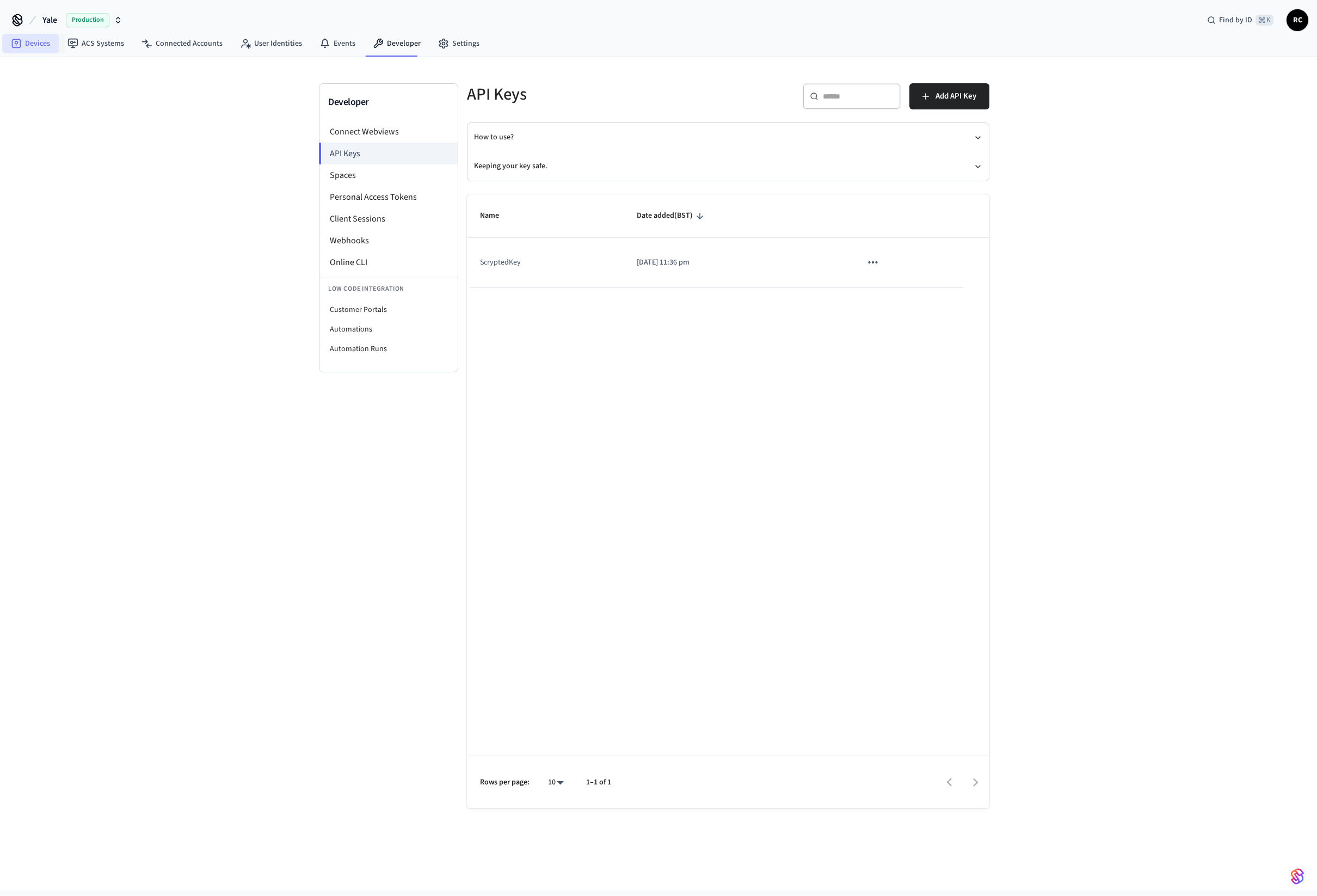
click at [47, 44] on link "Devices" at bounding box center [30, 43] width 57 height 20
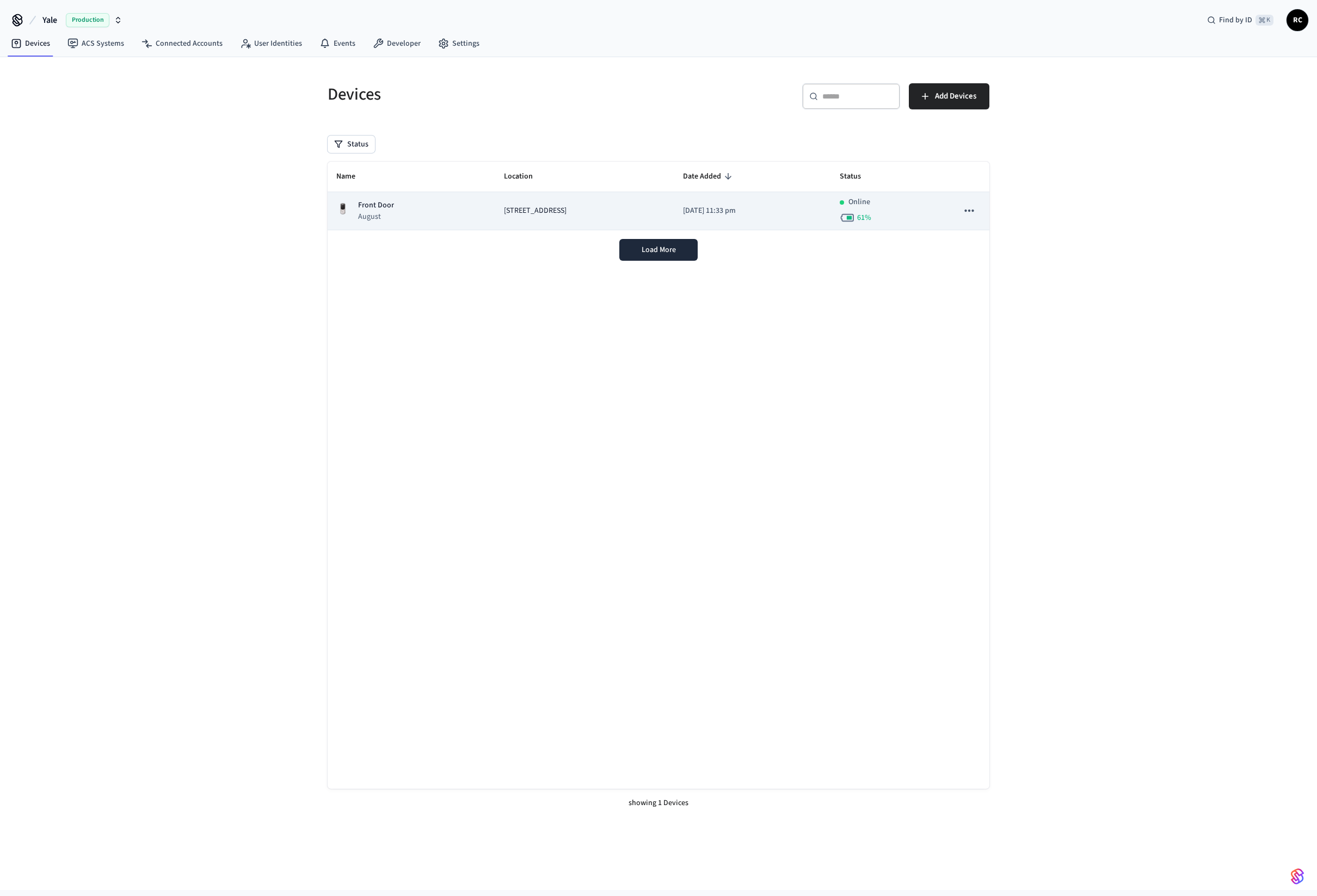
click at [387, 203] on p "Front Door" at bounding box center [376, 205] width 36 height 11
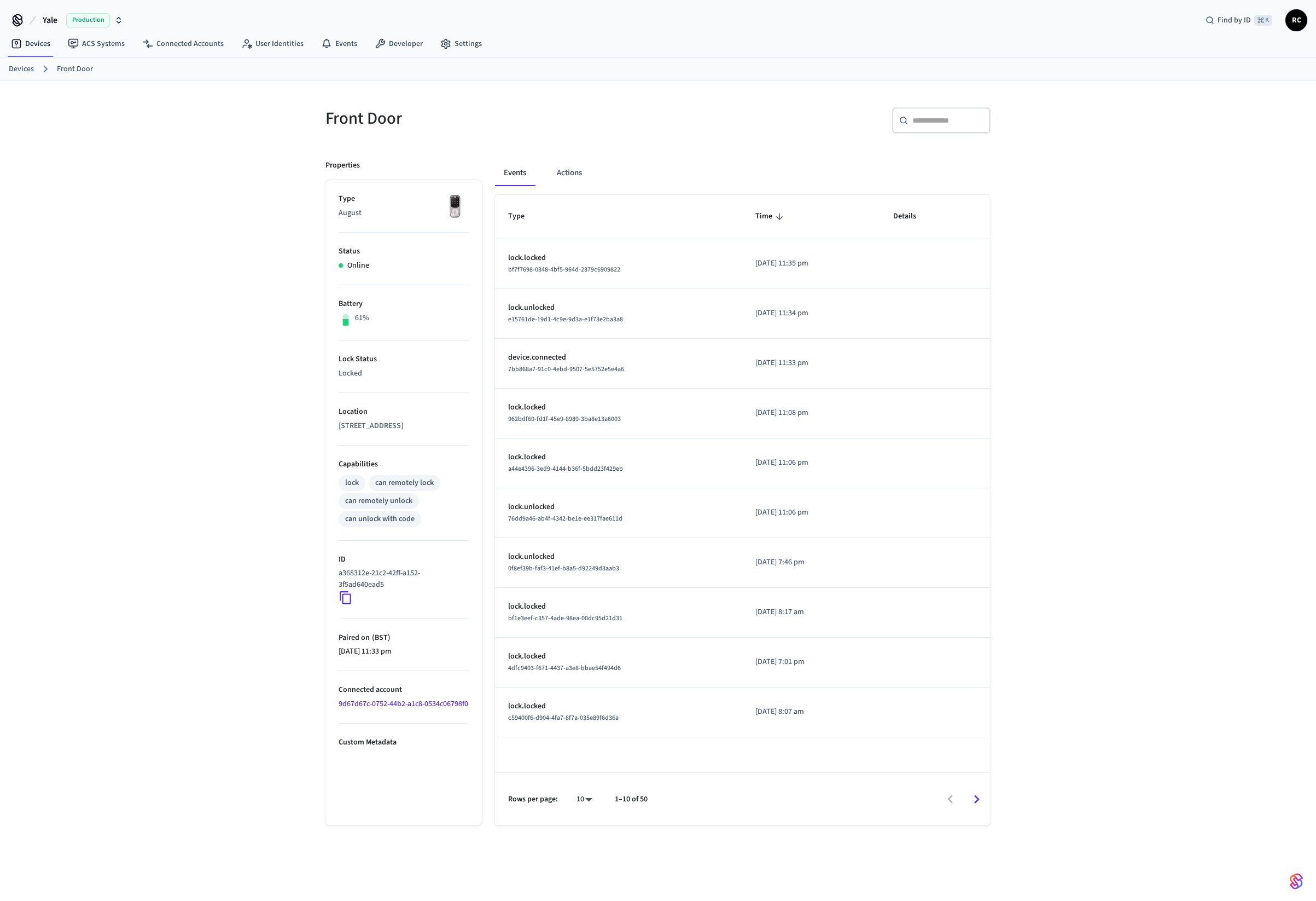
click at [353, 601] on icon at bounding box center [345, 597] width 14 height 14
click at [345, 598] on icon at bounding box center [345, 597] width 14 height 14
click at [344, 604] on icon at bounding box center [345, 598] width 11 height 13
click at [352, 600] on icon at bounding box center [345, 597] width 14 height 14
click at [345, 598] on icon at bounding box center [345, 597] width 14 height 14
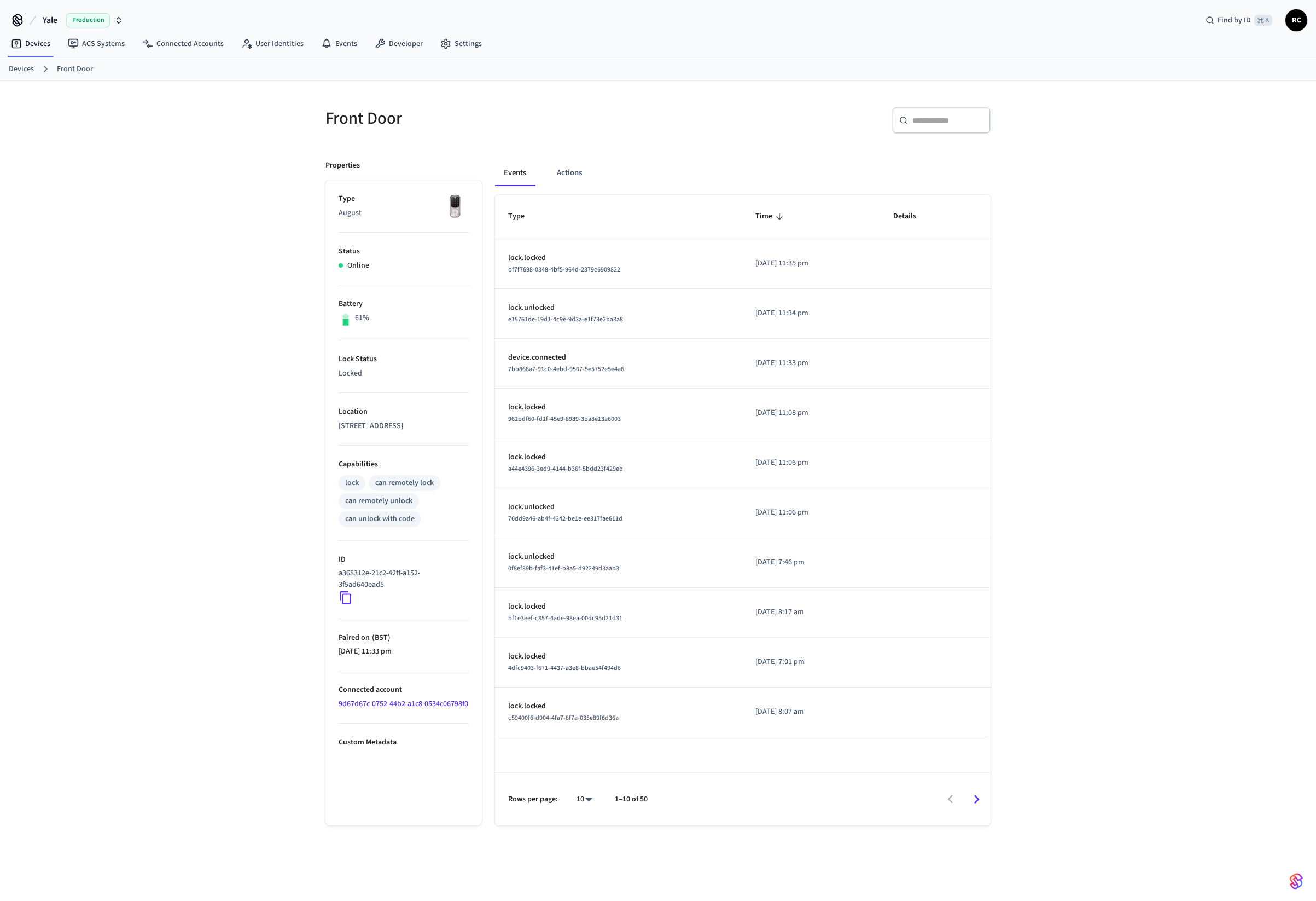
click at [343, 599] on icon at bounding box center [345, 598] width 11 height 13
